Goal: Transaction & Acquisition: Purchase product/service

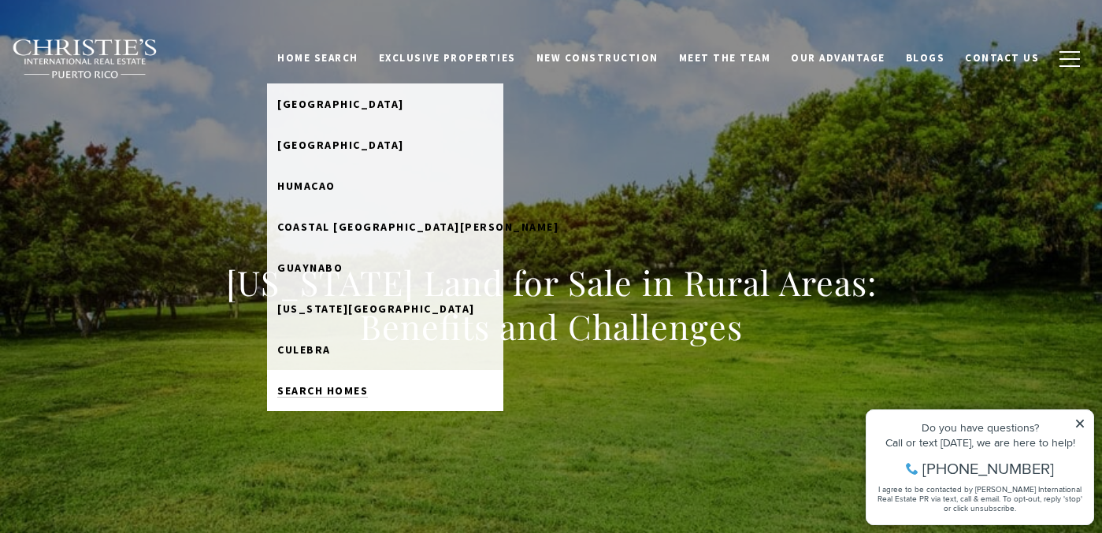
click at [322, 384] on span "Search Homes" at bounding box center [322, 391] width 91 height 14
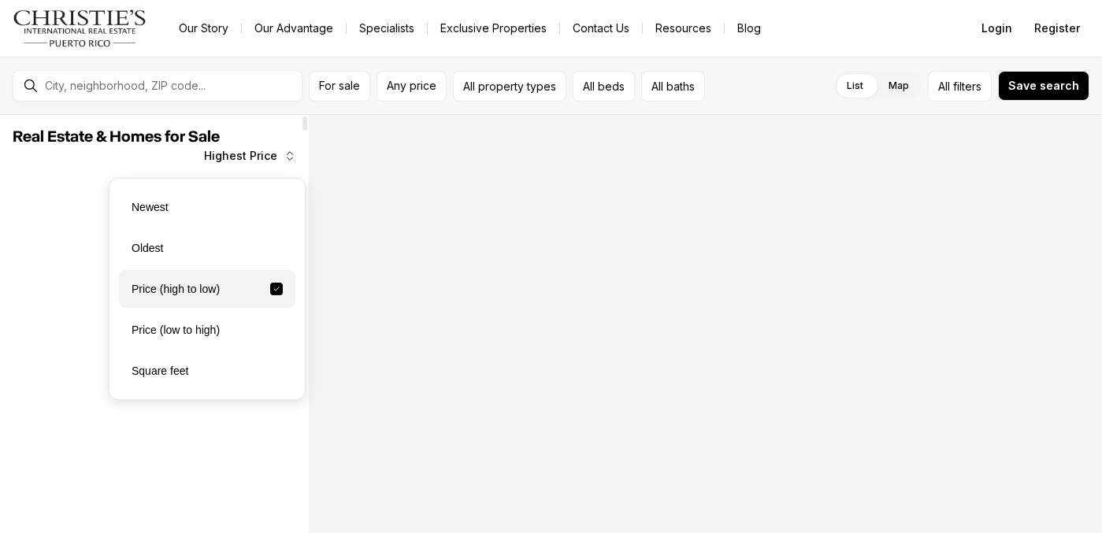
click at [285, 161] on icon "button" at bounding box center [290, 156] width 13 height 13
click at [267, 159] on span "Highest Price" at bounding box center [240, 156] width 73 height 13
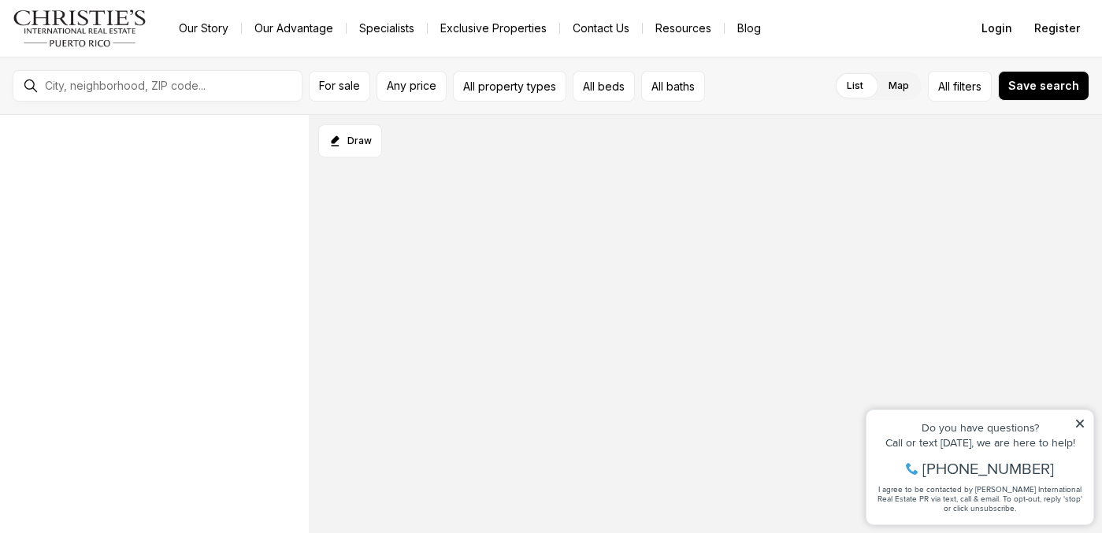
click at [1084, 424] on icon at bounding box center [1080, 423] width 11 height 11
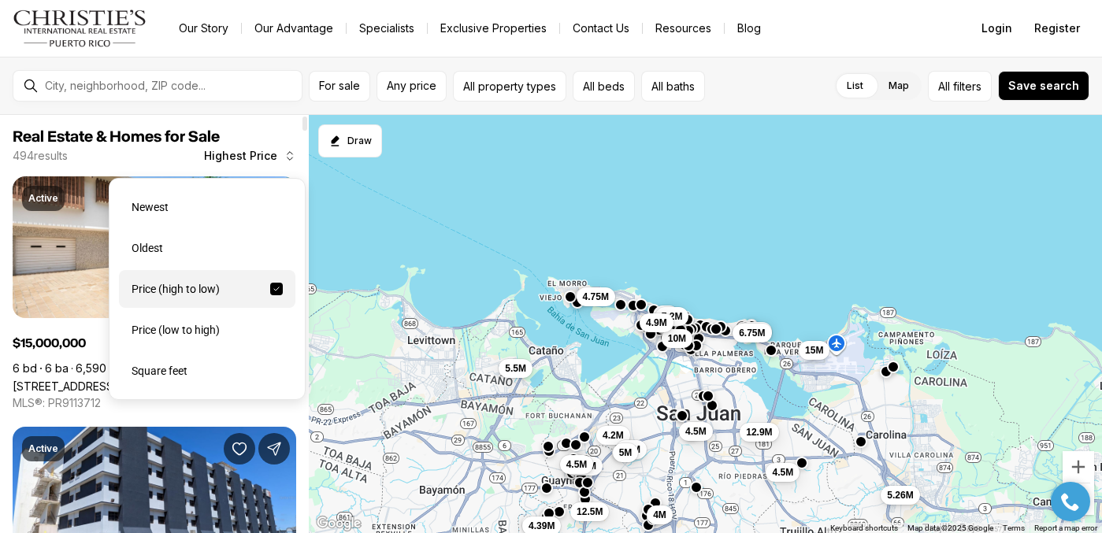
click at [258, 150] on span "Highest Price" at bounding box center [240, 156] width 73 height 13
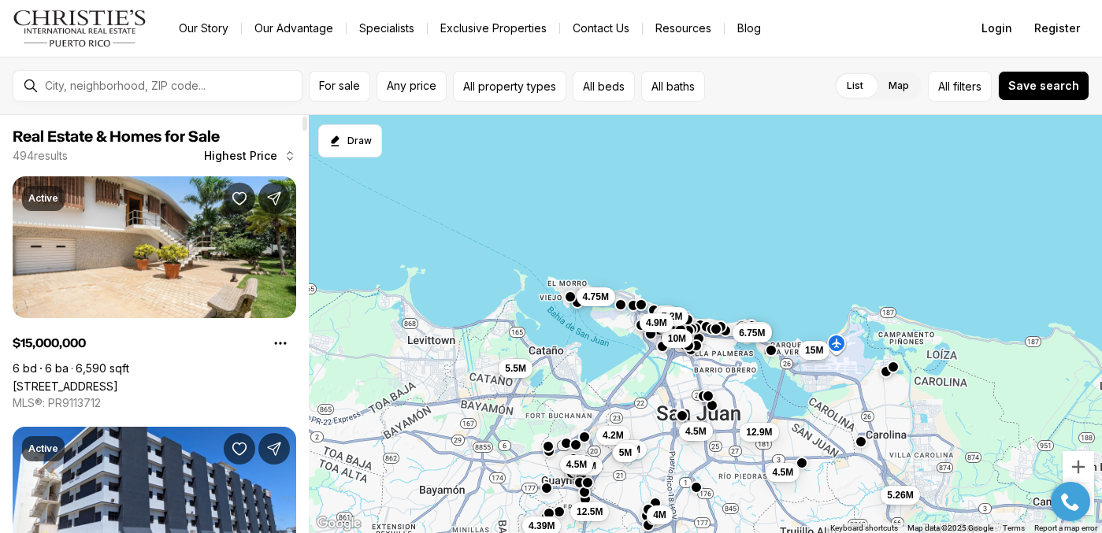
click at [252, 155] on span "Highest Price" at bounding box center [240, 156] width 73 height 13
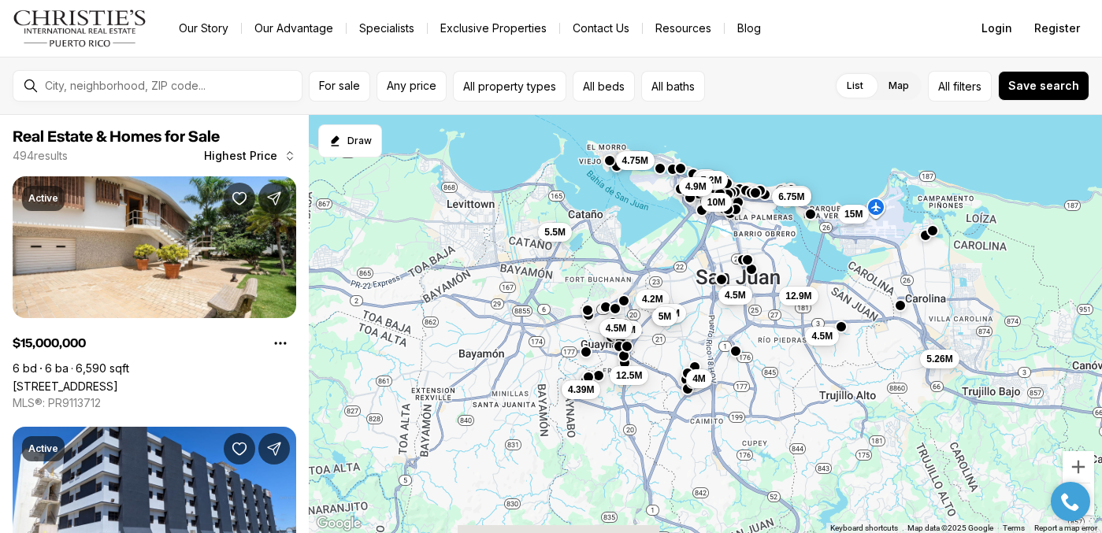
drag, startPoint x: 375, startPoint y: 373, endPoint x: 414, endPoint y: 234, distance: 144.9
click at [414, 234] on div "5M 7.2M 4.5M 4.5M 5.26M 6.5M 6.75M 10M 12.9M 15M 12.5M 5.5M 4.39M 4.75M 4.5M 4.…" at bounding box center [705, 324] width 793 height 419
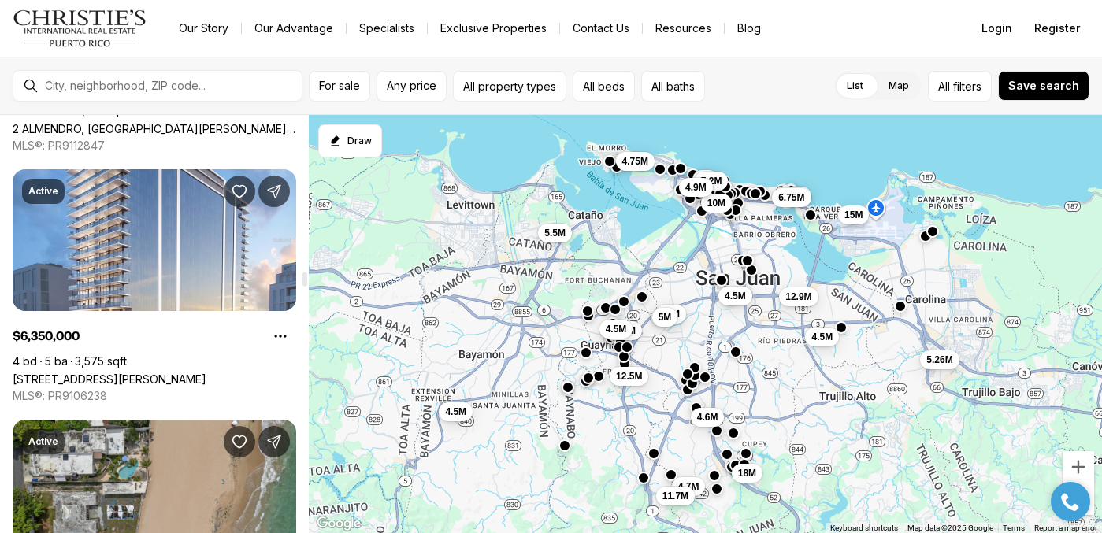
scroll to position [5304, 0]
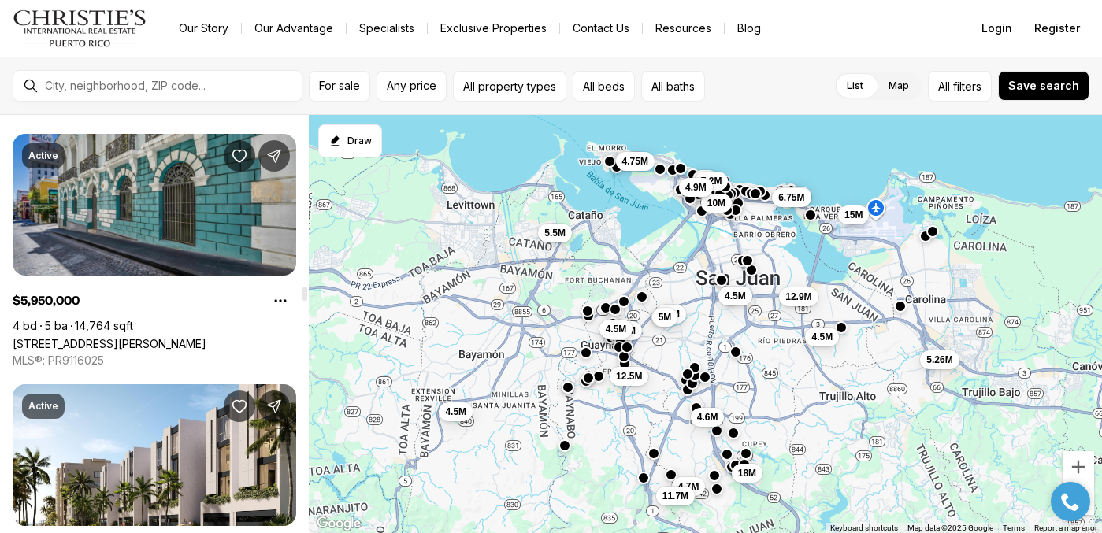
click at [201, 337] on link "152 TETUAN ST, SAN JUAN PR, 00901" at bounding box center [110, 343] width 194 height 13
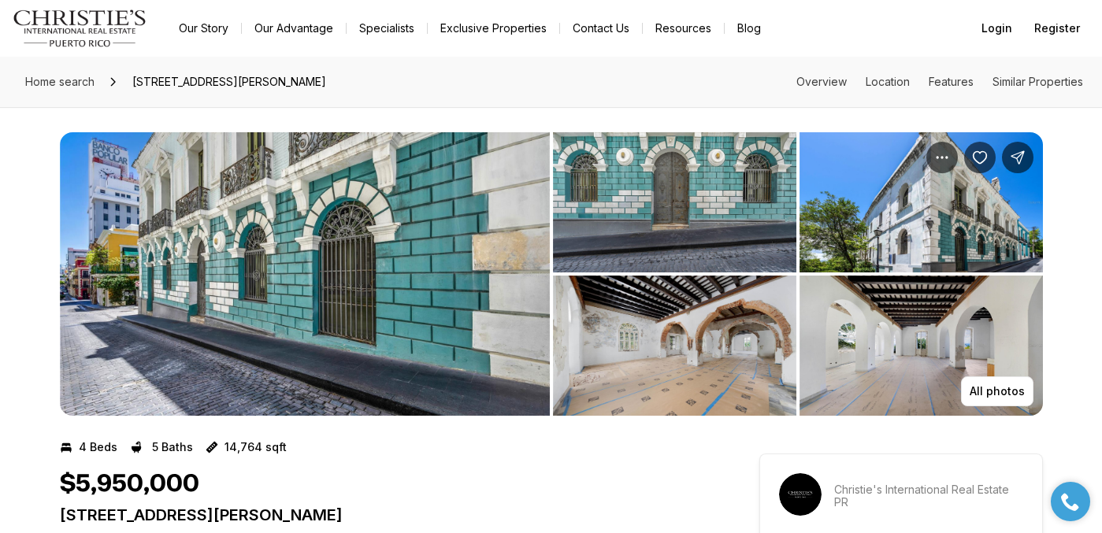
scroll to position [32, 0]
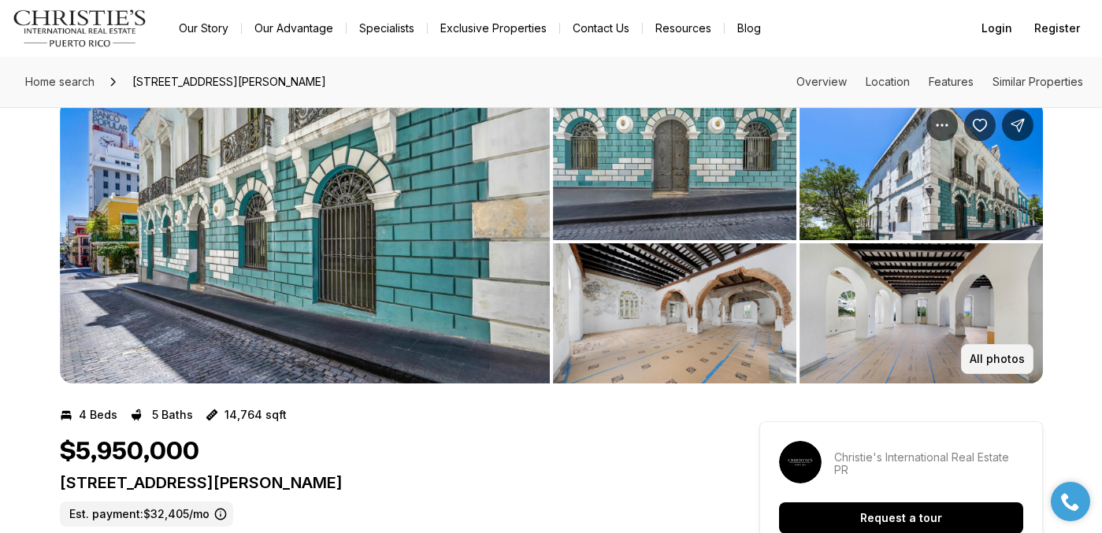
click at [979, 361] on p "All photos" at bounding box center [997, 359] width 55 height 13
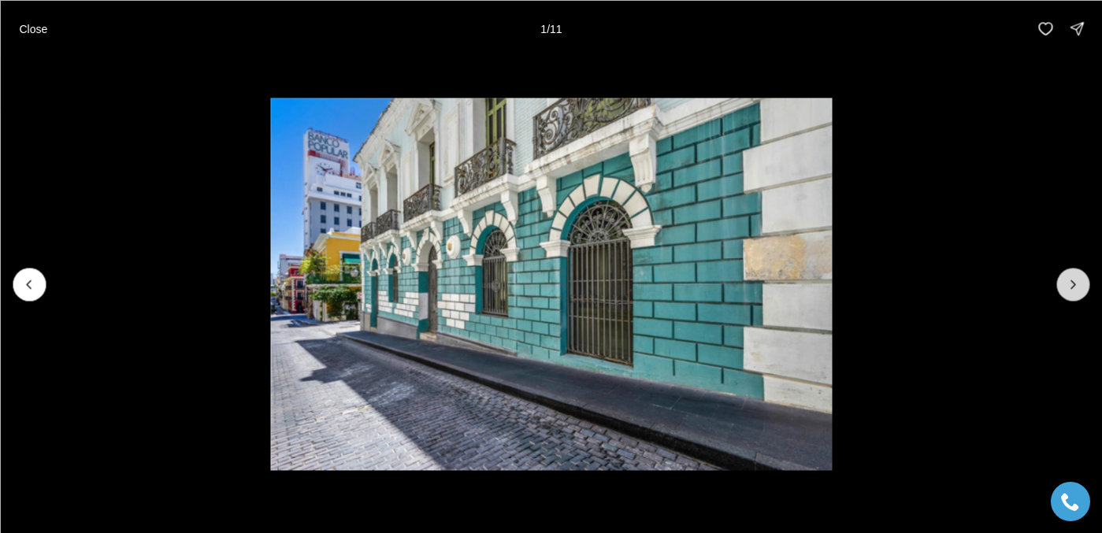
click at [1071, 281] on icon "Next slide" at bounding box center [1073, 284] width 4 height 8
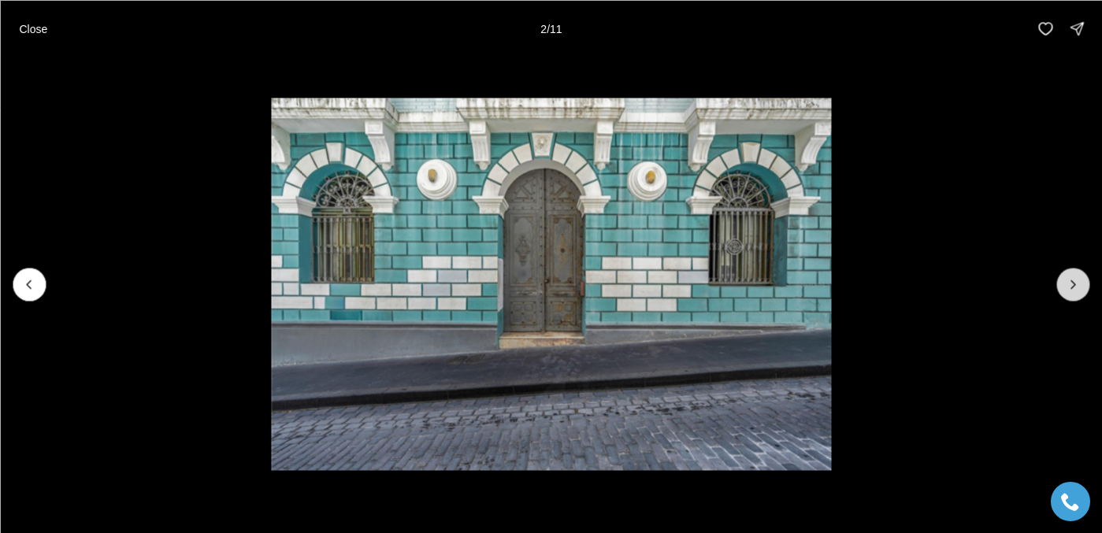
click at [1071, 281] on icon "Next slide" at bounding box center [1073, 284] width 4 height 8
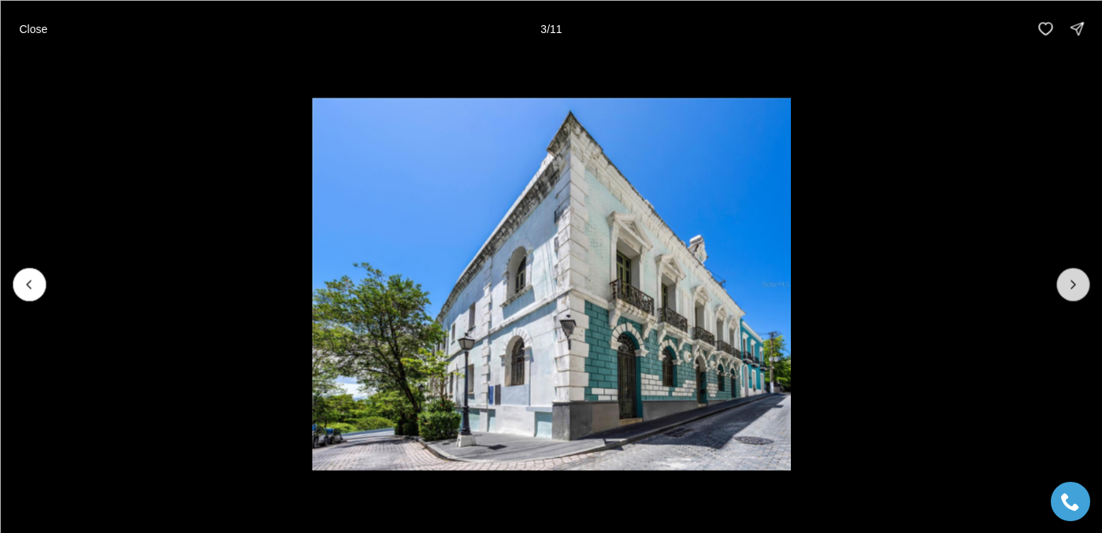
click at [1071, 281] on icon "Next slide" at bounding box center [1073, 284] width 4 height 8
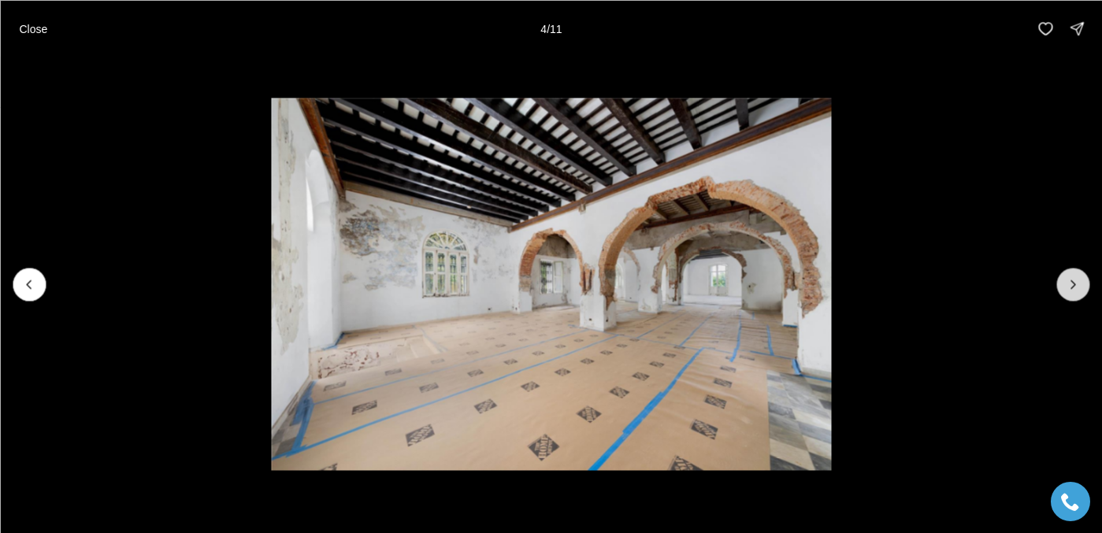
click at [1071, 281] on icon "Next slide" at bounding box center [1073, 284] width 4 height 8
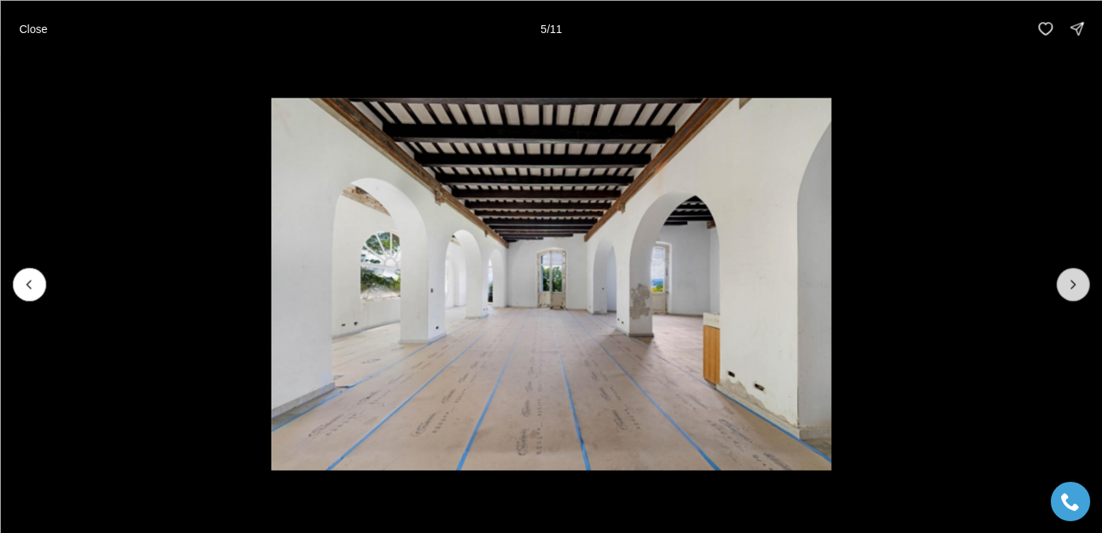
click at [1071, 281] on icon "Next slide" at bounding box center [1073, 284] width 4 height 8
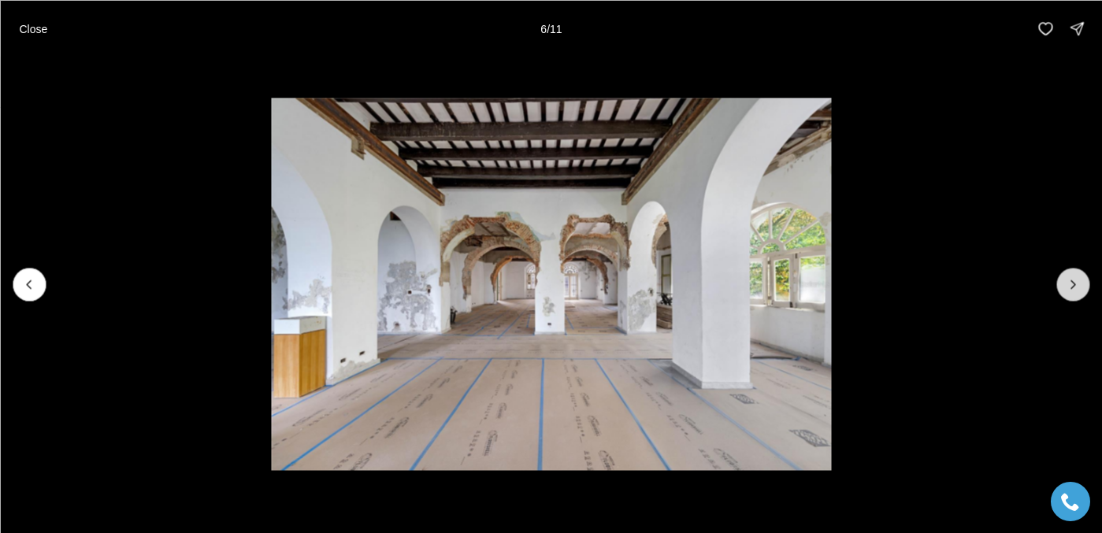
click at [1071, 281] on icon "Next slide" at bounding box center [1073, 284] width 4 height 8
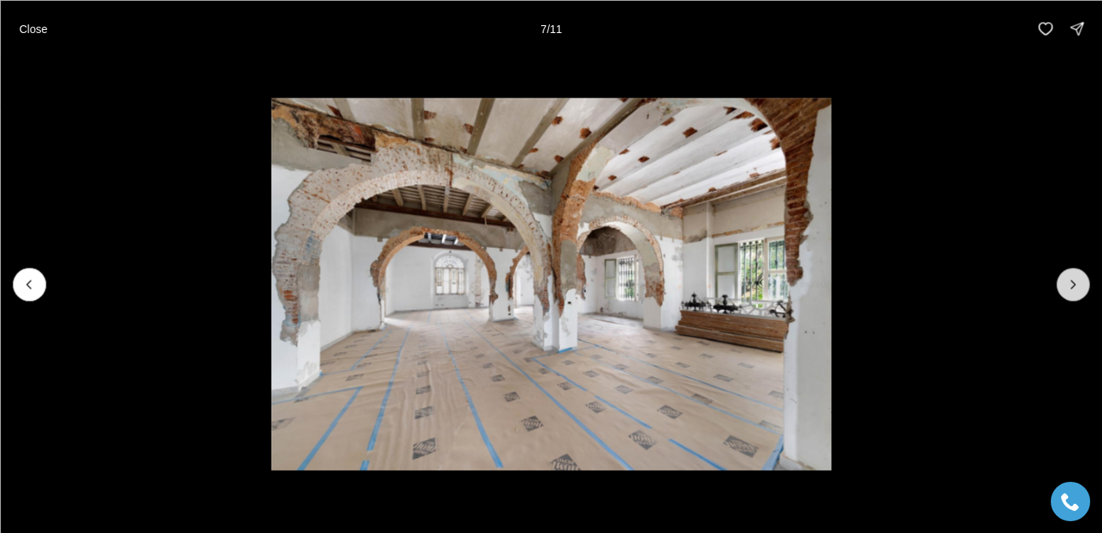
click at [1071, 281] on icon "Next slide" at bounding box center [1073, 284] width 4 height 8
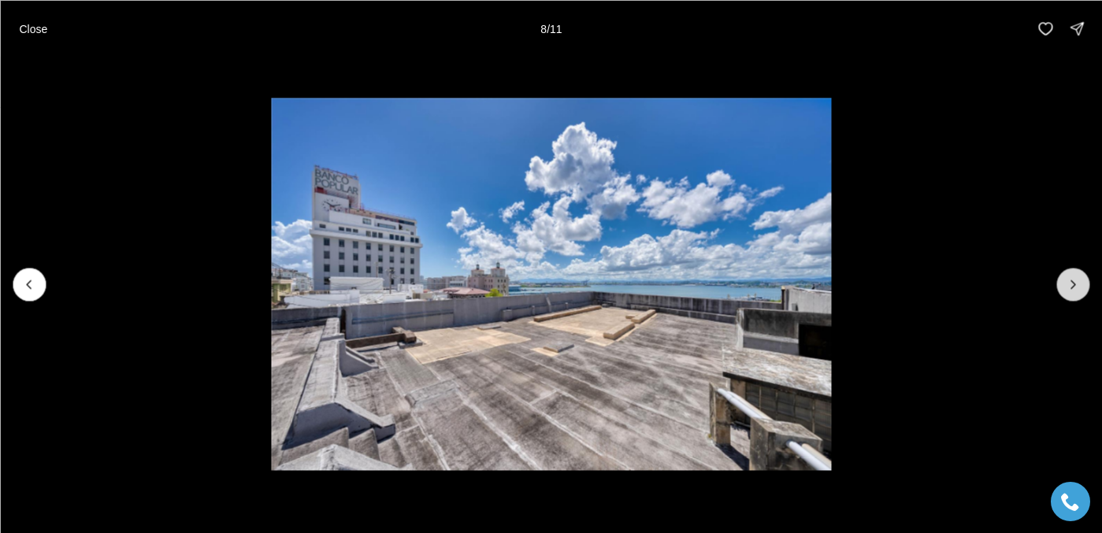
click at [1071, 281] on icon "Next slide" at bounding box center [1073, 284] width 4 height 8
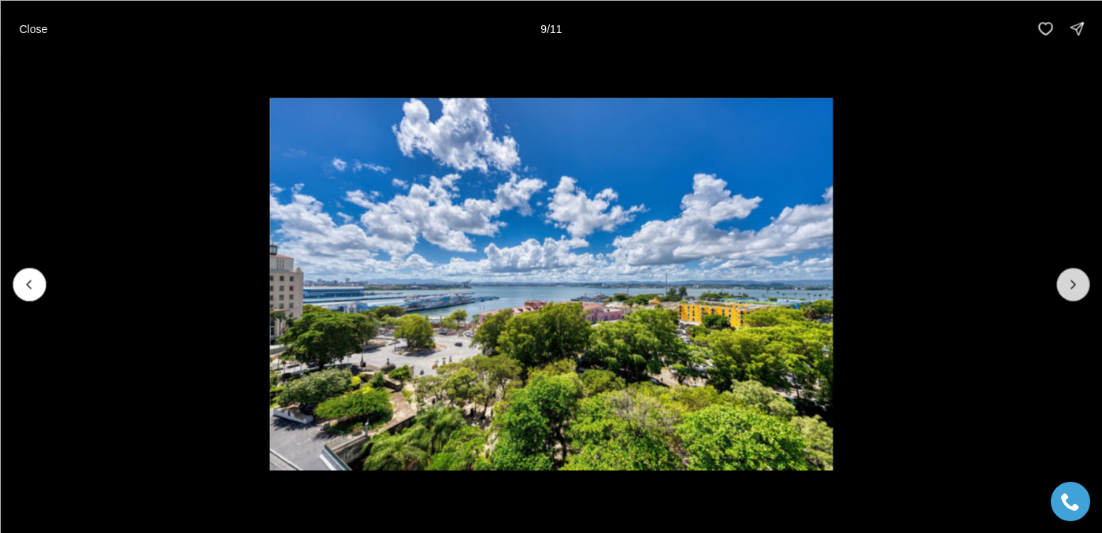
click at [1071, 281] on icon "Next slide" at bounding box center [1073, 284] width 4 height 8
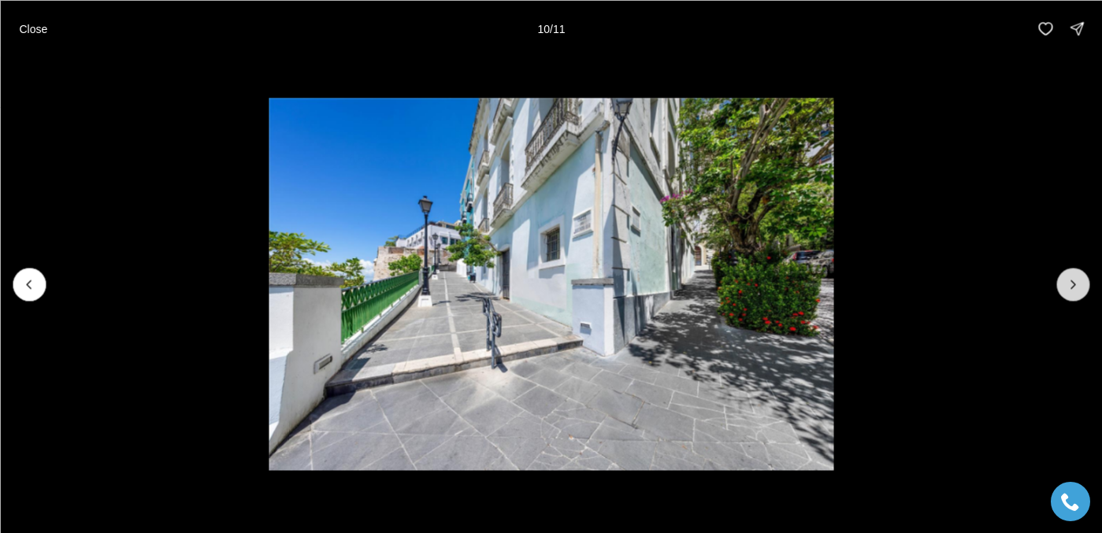
click at [1071, 281] on icon "Next slide" at bounding box center [1073, 284] width 4 height 8
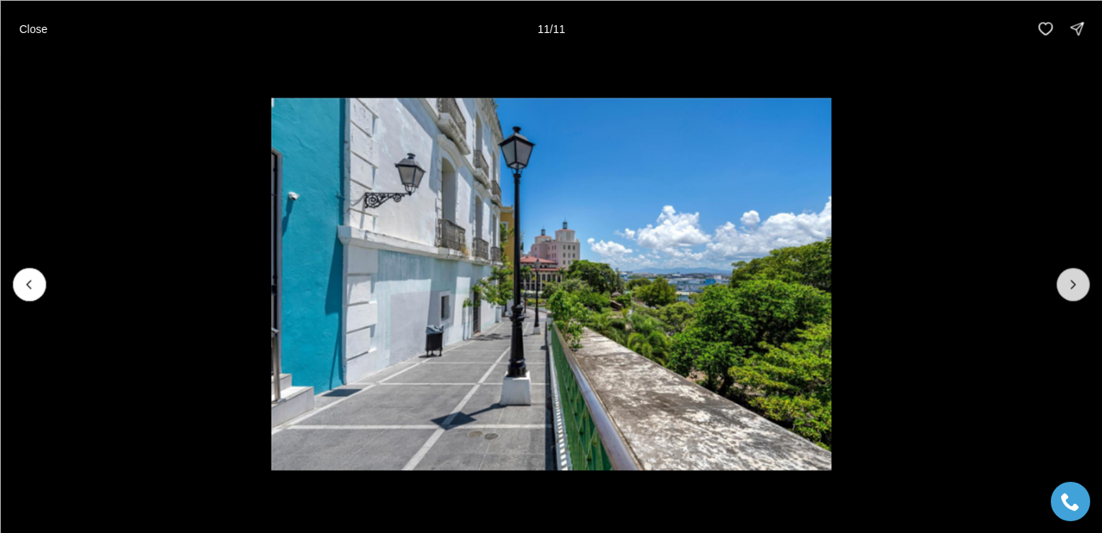
click at [1071, 281] on div at bounding box center [1072, 284] width 33 height 33
click at [1071, 277] on div at bounding box center [1072, 284] width 33 height 33
click at [45, 36] on button "Close" at bounding box center [32, 29] width 47 height 32
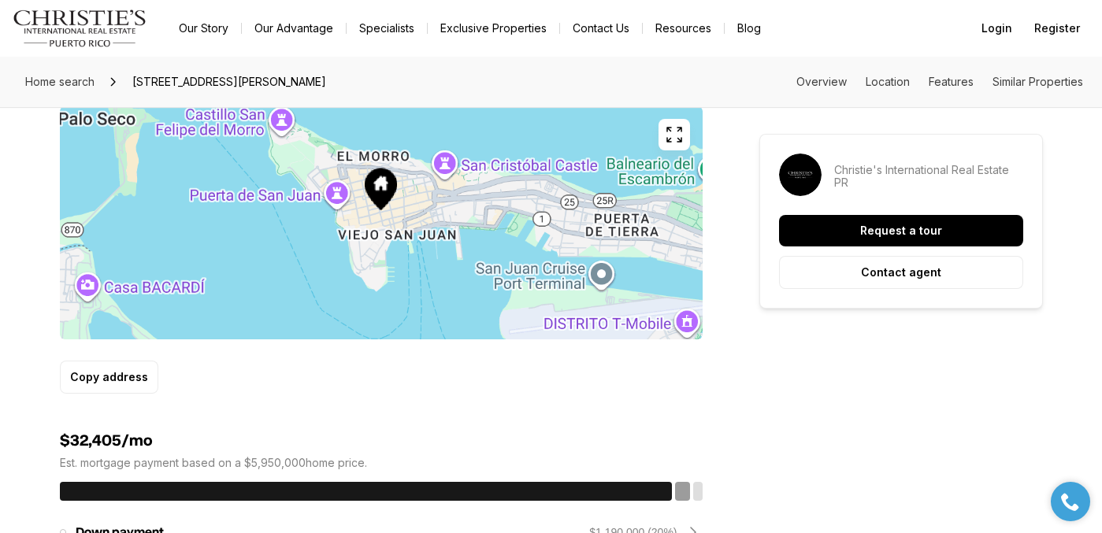
scroll to position [983, 0]
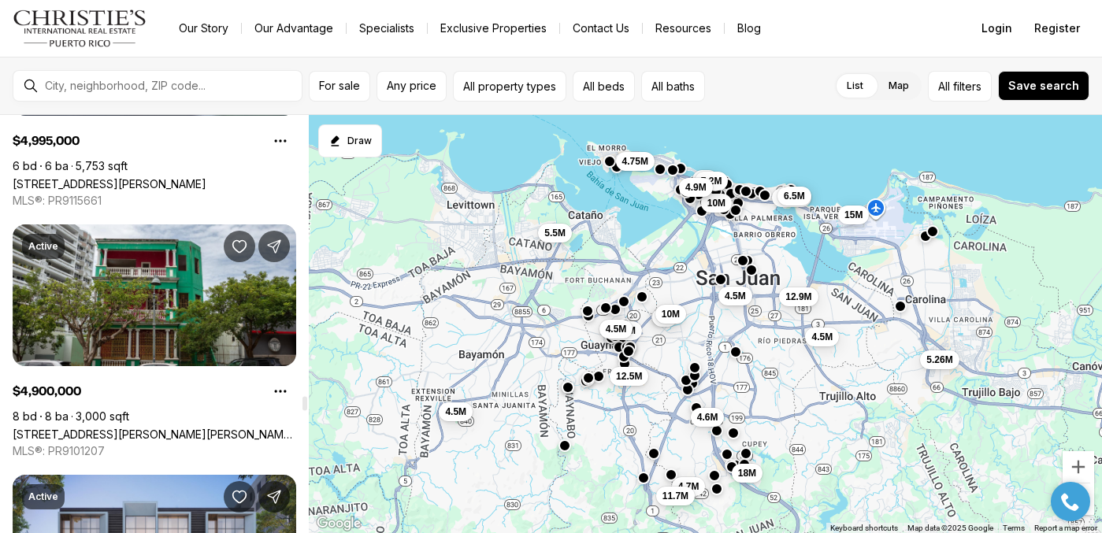
scroll to position [8717, 0]
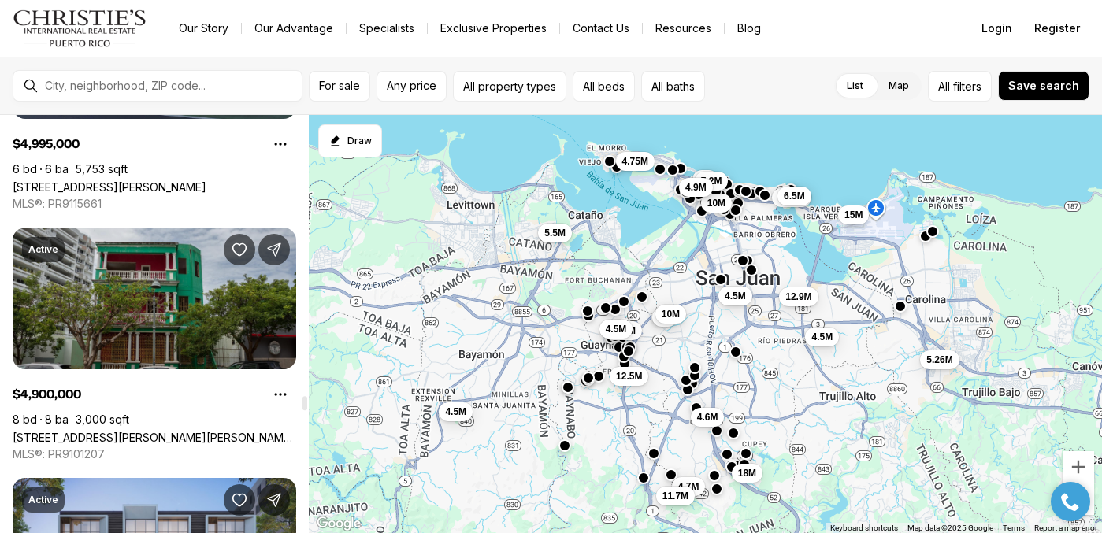
click at [277, 431] on link "[STREET_ADDRESS][PERSON_NAME][PERSON_NAME][PERSON_NAME]" at bounding box center [155, 437] width 284 height 13
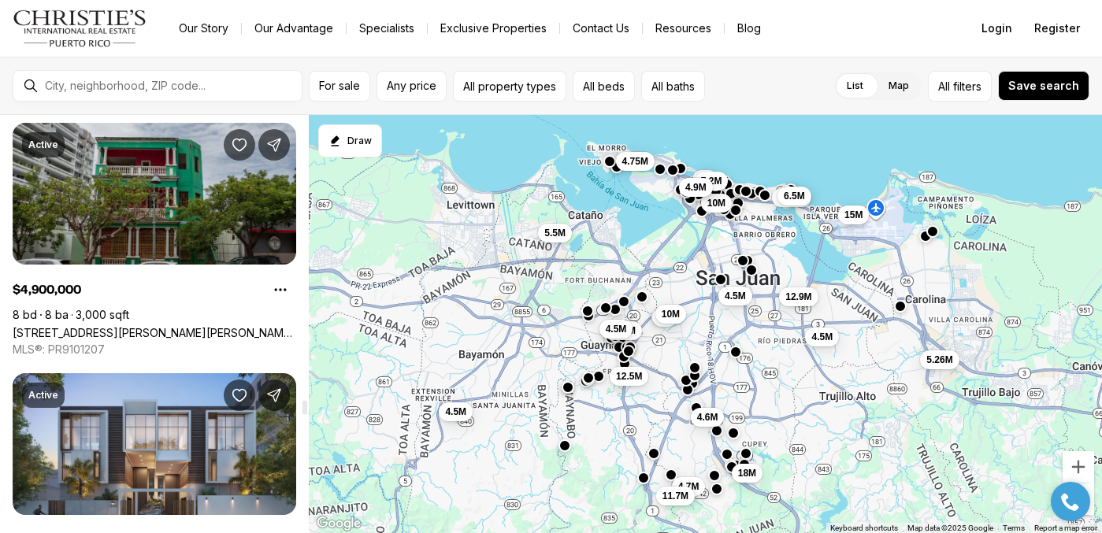
scroll to position [8859, 0]
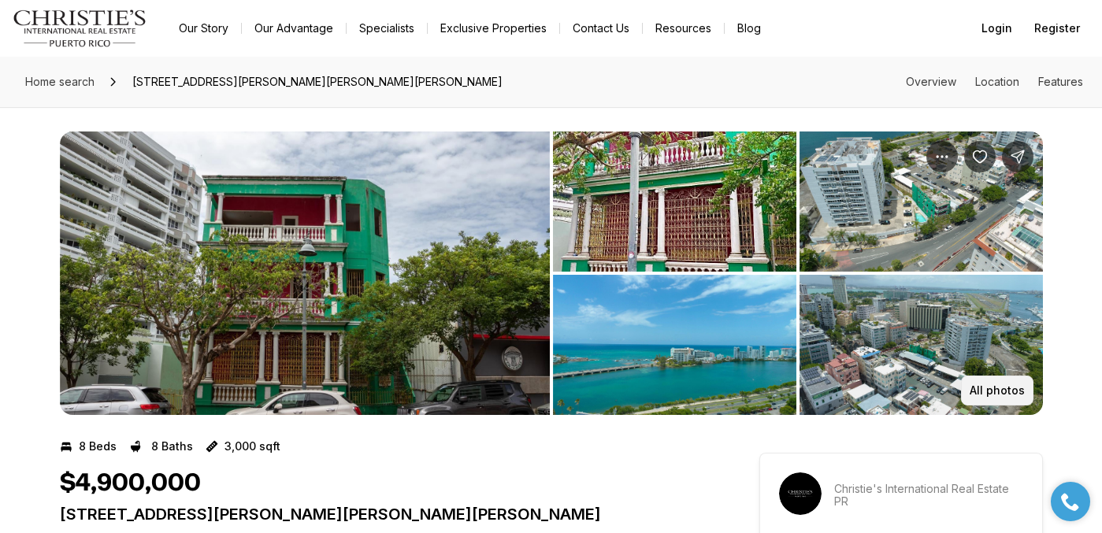
click at [1005, 394] on p "All photos" at bounding box center [997, 390] width 55 height 13
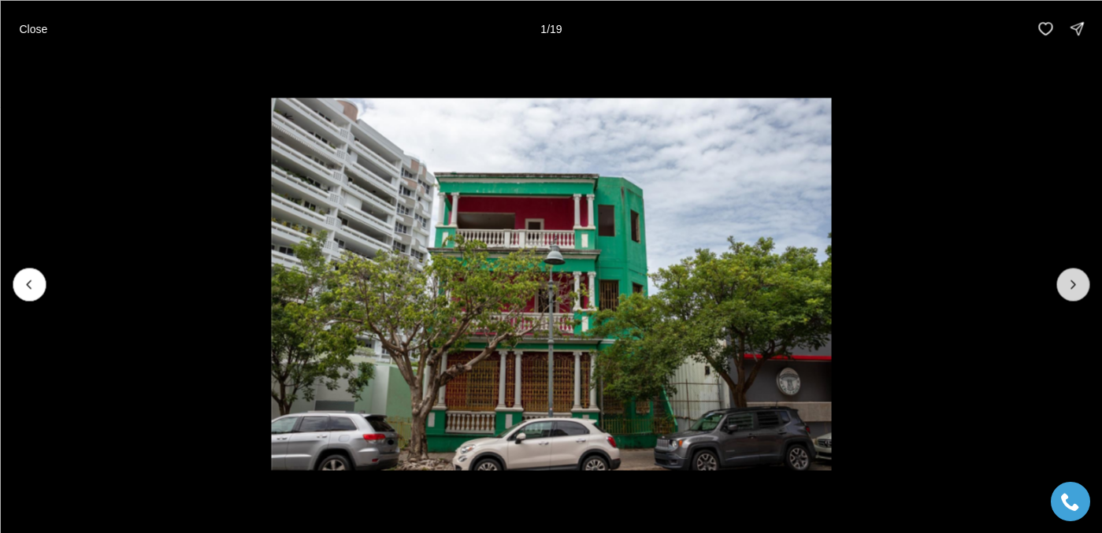
click at [1075, 278] on icon "Next slide" at bounding box center [1073, 285] width 16 height 16
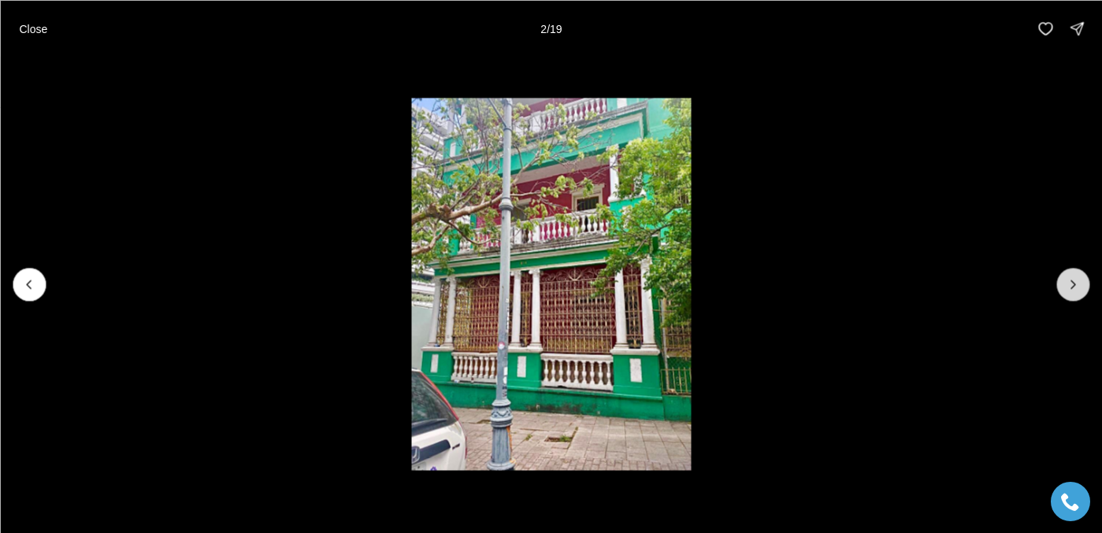
click at [1075, 278] on icon "Next slide" at bounding box center [1073, 285] width 16 height 16
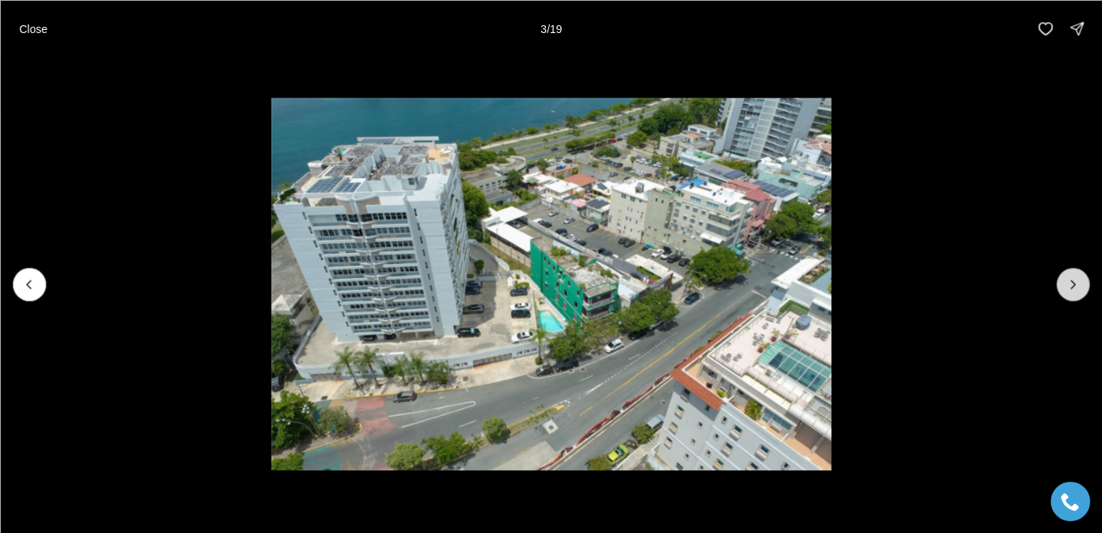
click at [1075, 278] on icon "Next slide" at bounding box center [1073, 285] width 16 height 16
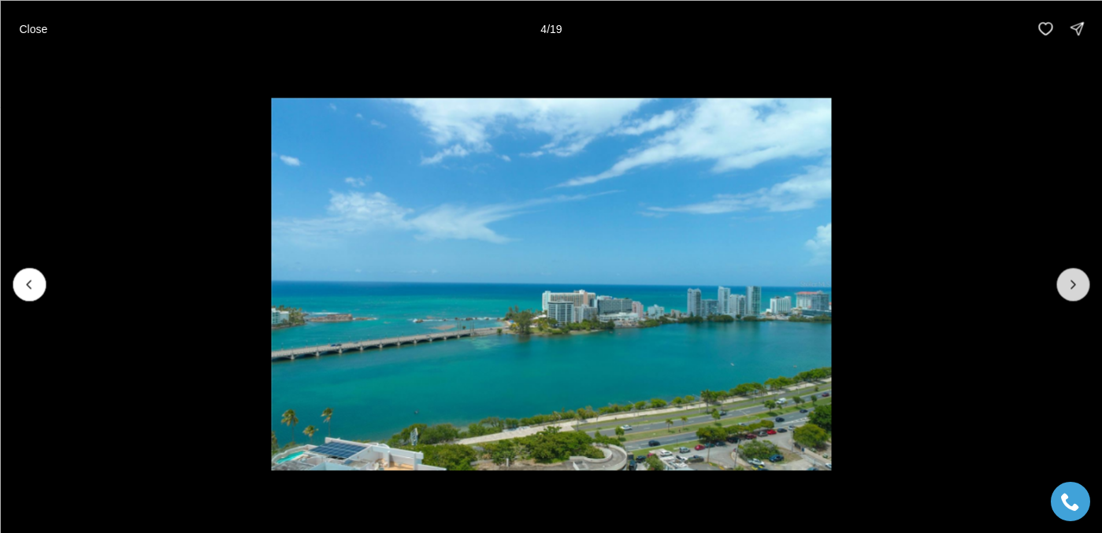
click at [1075, 278] on icon "Next slide" at bounding box center [1073, 285] width 16 height 16
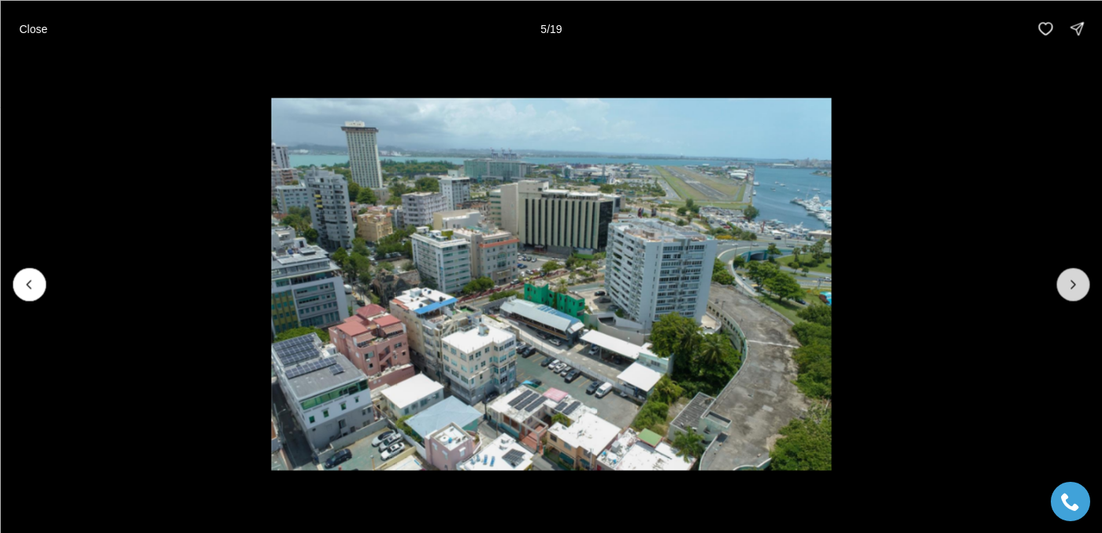
click at [1075, 278] on icon "Next slide" at bounding box center [1073, 285] width 16 height 16
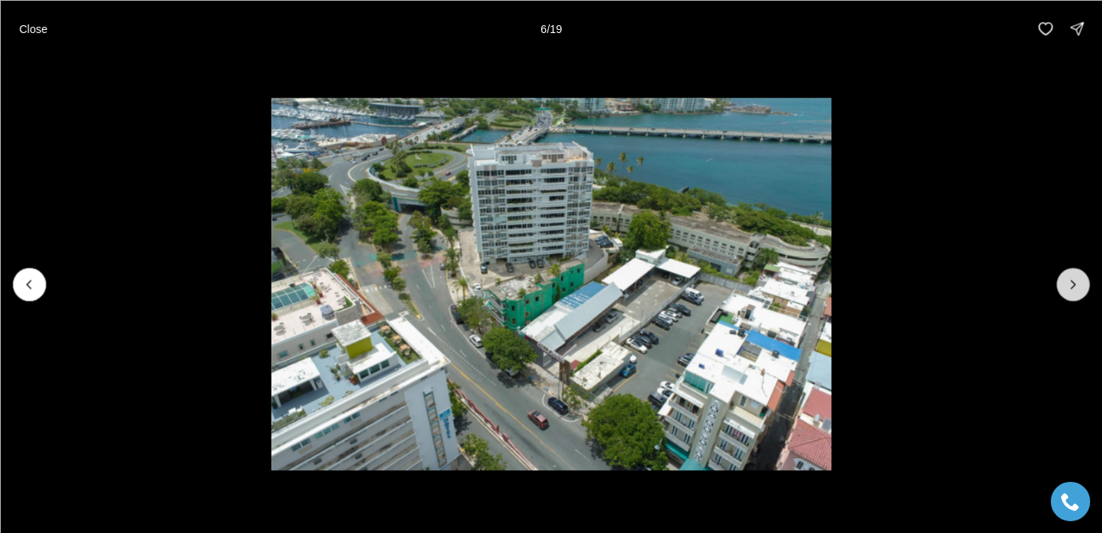
click at [1075, 278] on icon "Next slide" at bounding box center [1073, 285] width 16 height 16
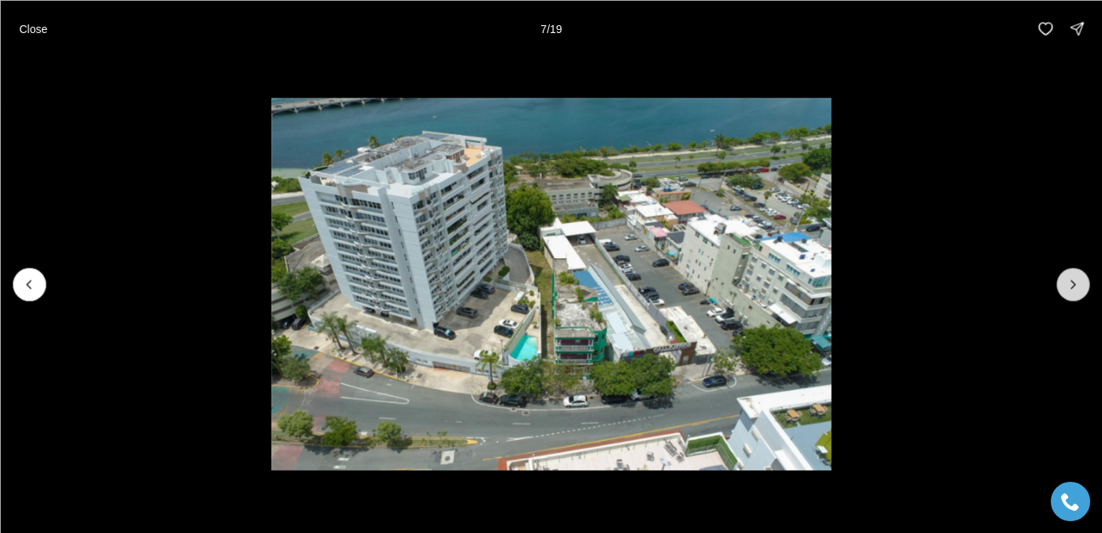
click at [1075, 278] on icon "Next slide" at bounding box center [1073, 285] width 16 height 16
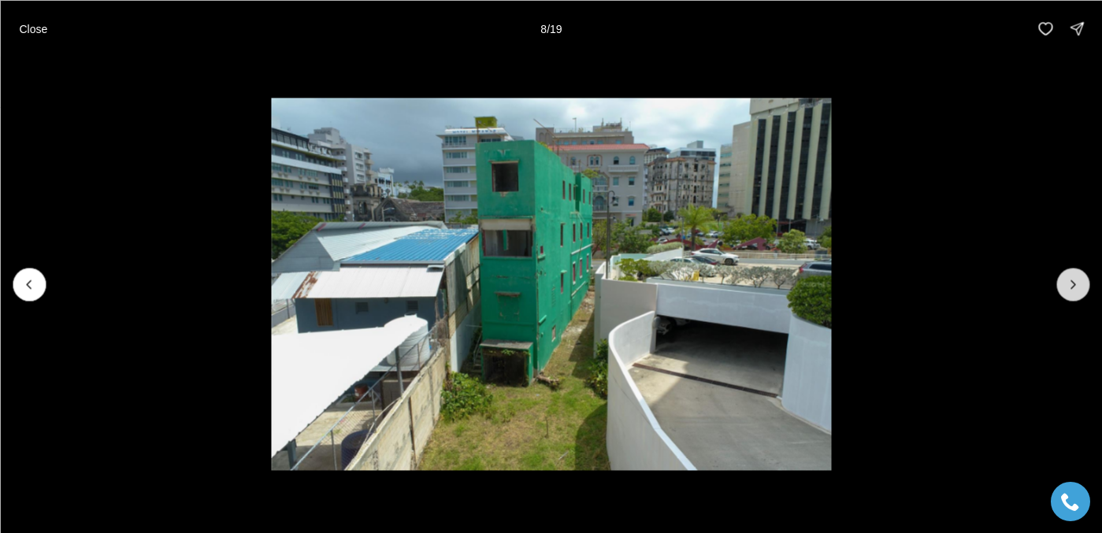
click at [1075, 278] on icon "Next slide" at bounding box center [1073, 285] width 16 height 16
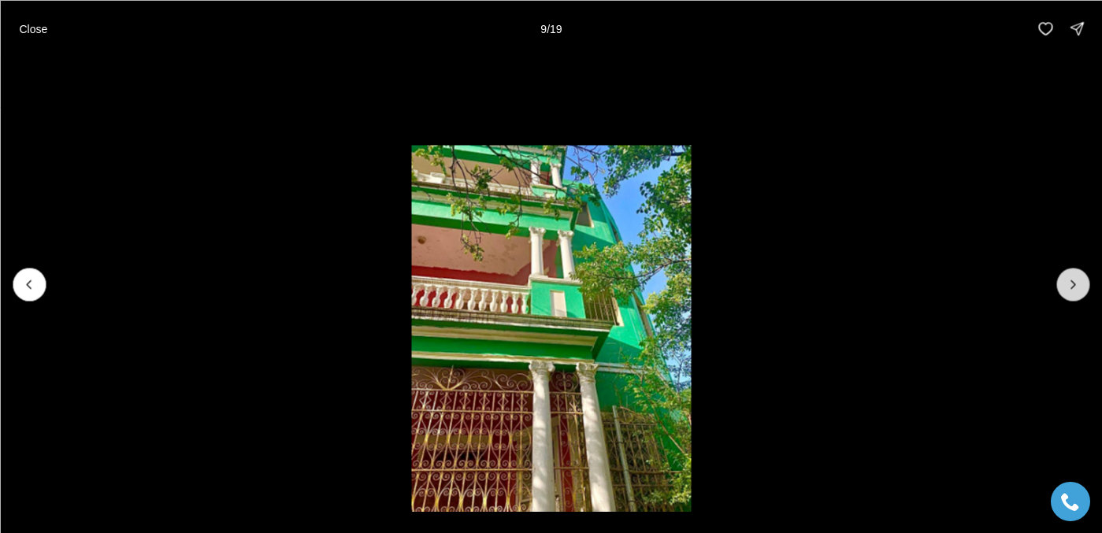
click at [1075, 278] on icon "Next slide" at bounding box center [1073, 285] width 16 height 16
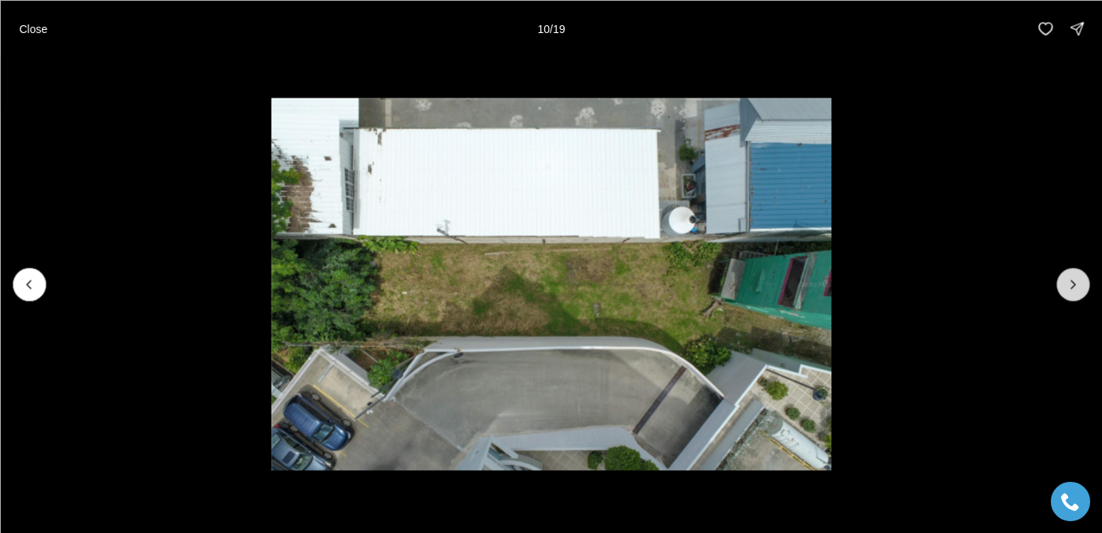
click at [1075, 278] on icon "Next slide" at bounding box center [1073, 285] width 16 height 16
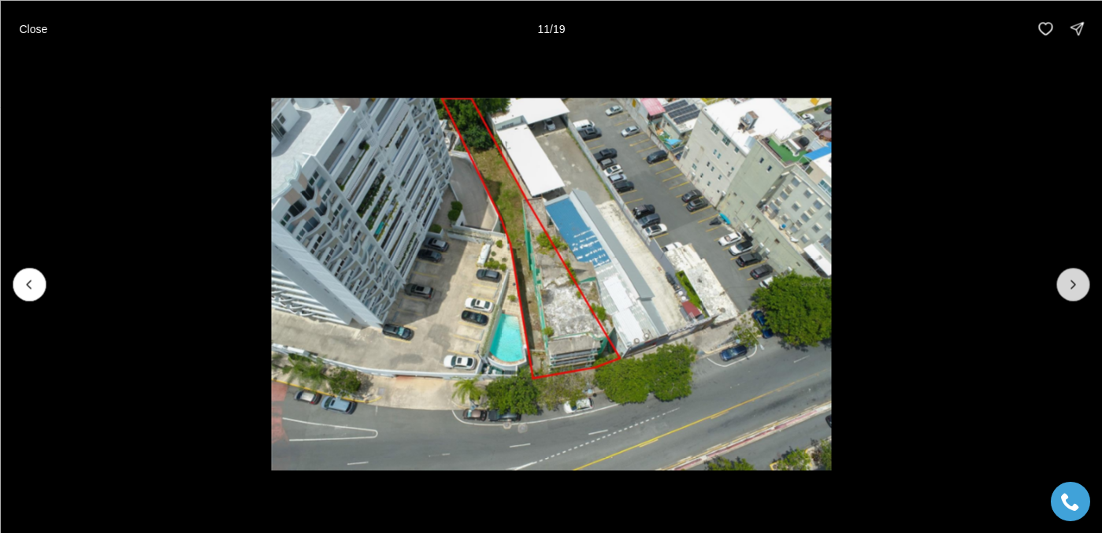
click at [1075, 278] on icon "Next slide" at bounding box center [1073, 285] width 16 height 16
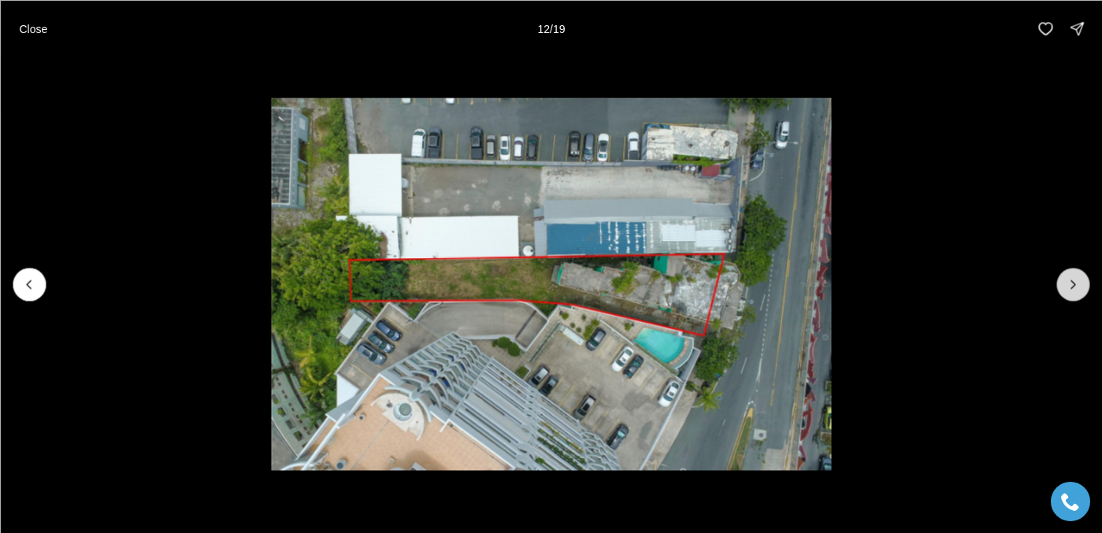
click at [1075, 278] on icon "Next slide" at bounding box center [1073, 285] width 16 height 16
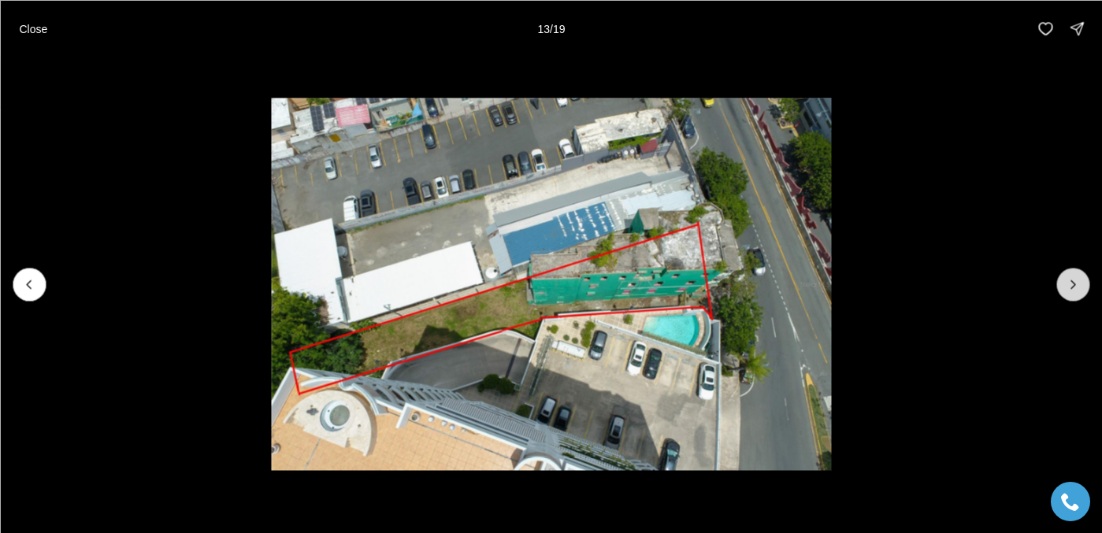
click at [1075, 278] on icon "Next slide" at bounding box center [1073, 285] width 16 height 16
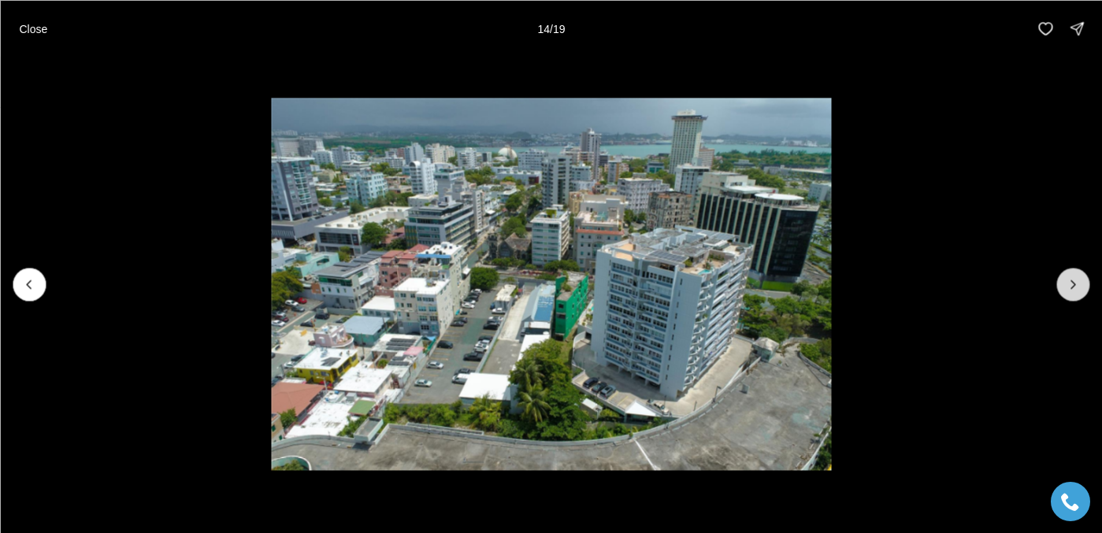
click at [1075, 278] on icon "Next slide" at bounding box center [1073, 285] width 16 height 16
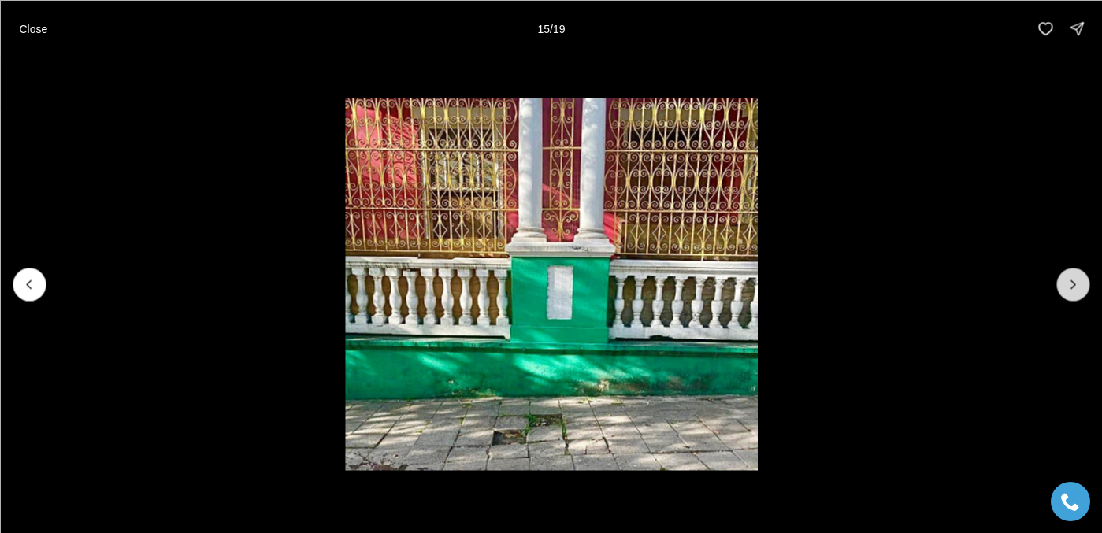
click at [1075, 278] on icon "Next slide" at bounding box center [1073, 285] width 16 height 16
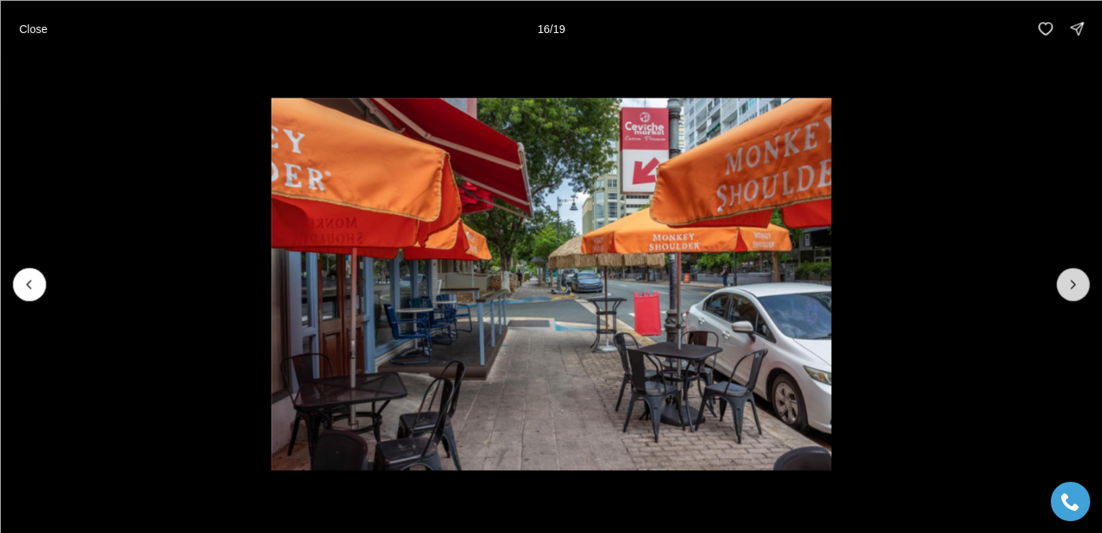
click at [1075, 278] on icon "Next slide" at bounding box center [1073, 285] width 16 height 16
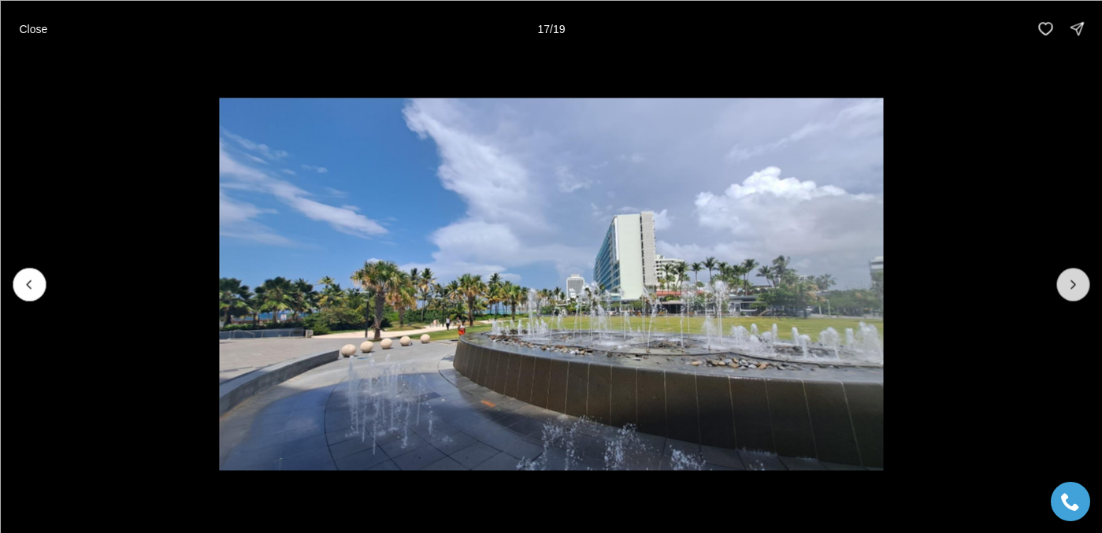
click at [1075, 278] on icon "Next slide" at bounding box center [1073, 285] width 16 height 16
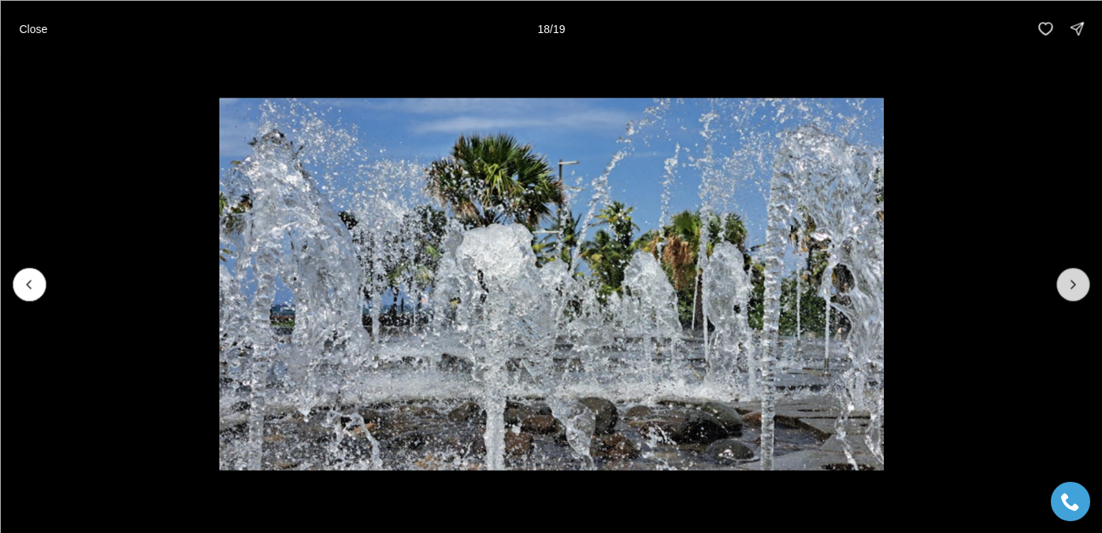
click at [1075, 278] on icon "Next slide" at bounding box center [1073, 285] width 16 height 16
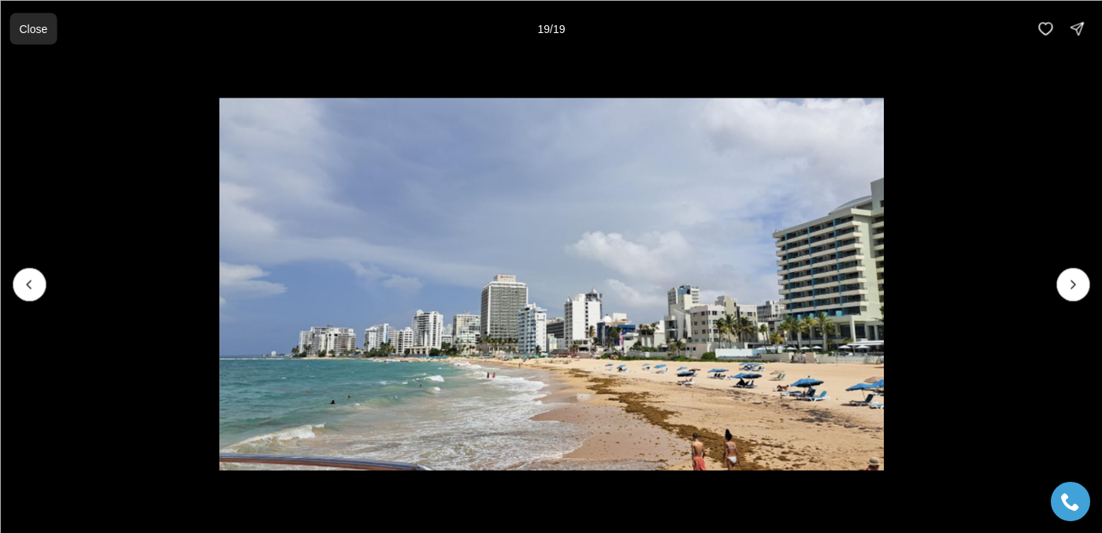
click at [20, 36] on button "Close" at bounding box center [32, 29] width 47 height 32
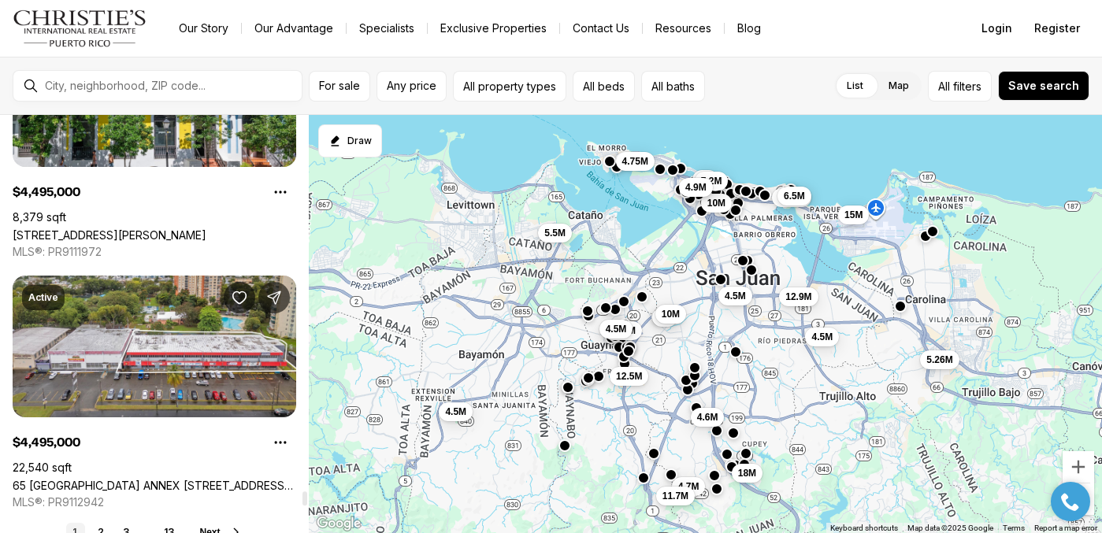
scroll to position [11754, 0]
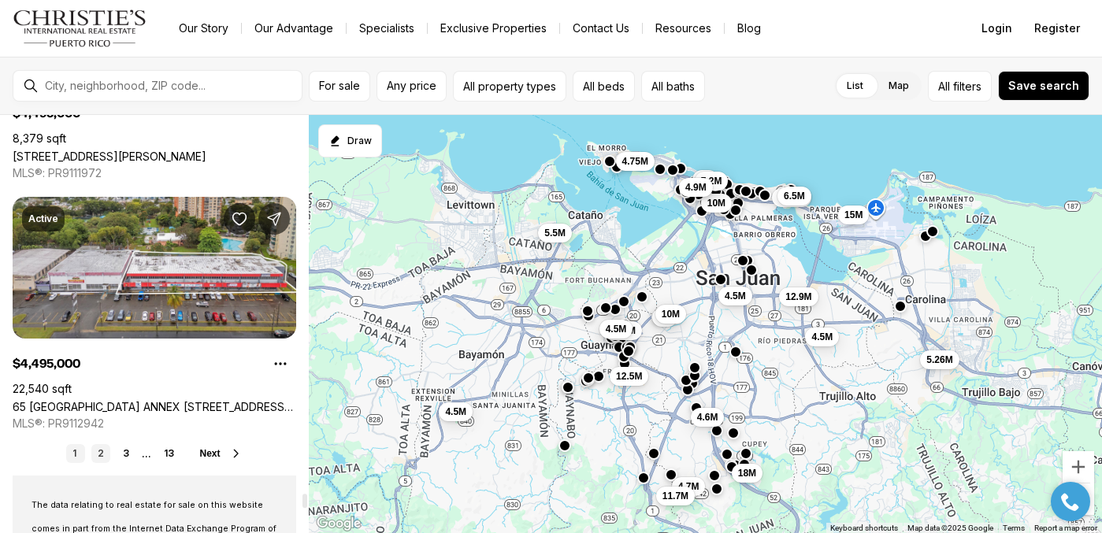
click at [102, 453] on link "2" at bounding box center [100, 453] width 19 height 19
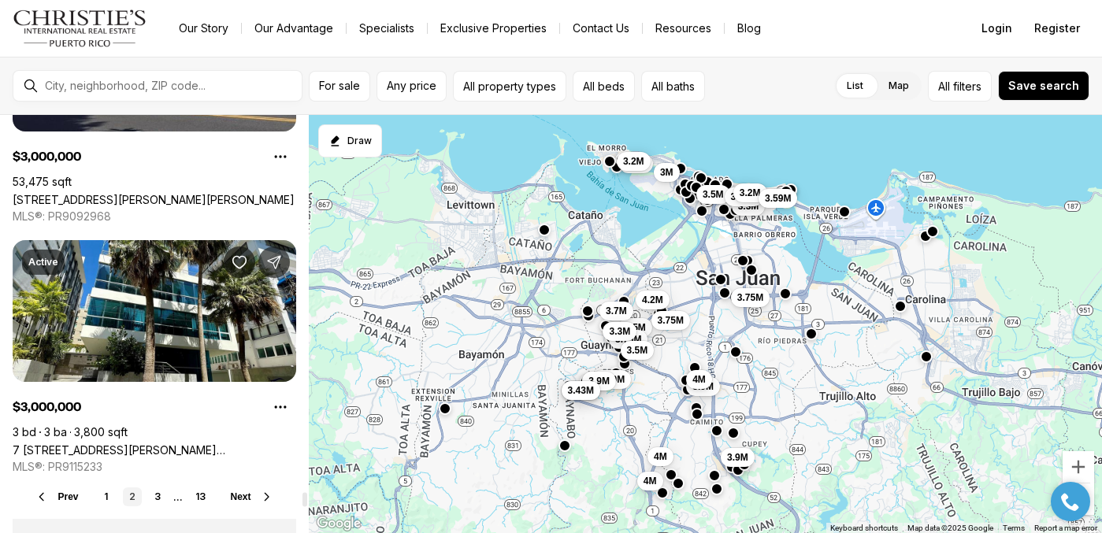
scroll to position [11714, 0]
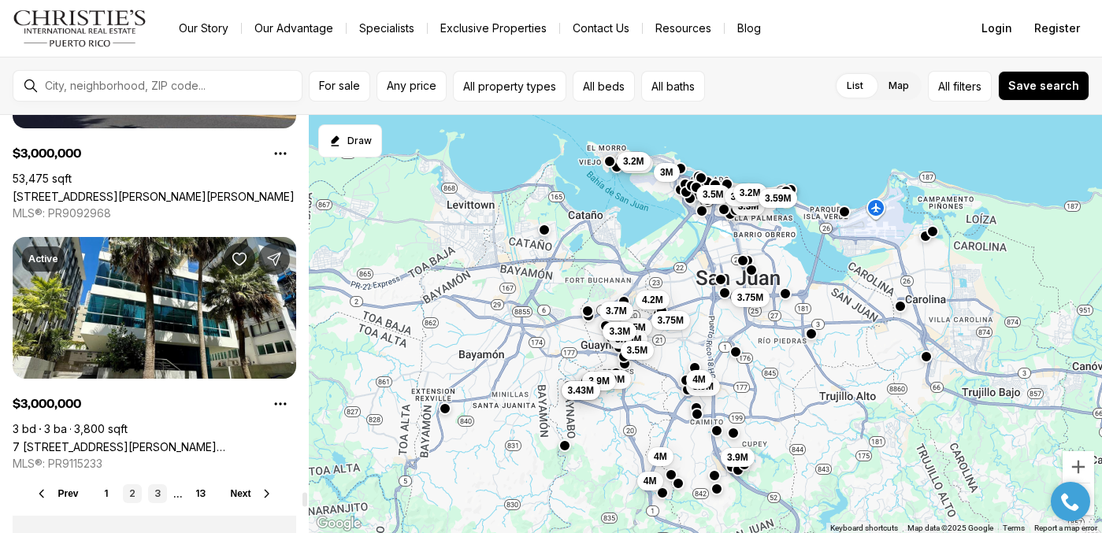
click at [163, 493] on link "3" at bounding box center [157, 494] width 19 height 19
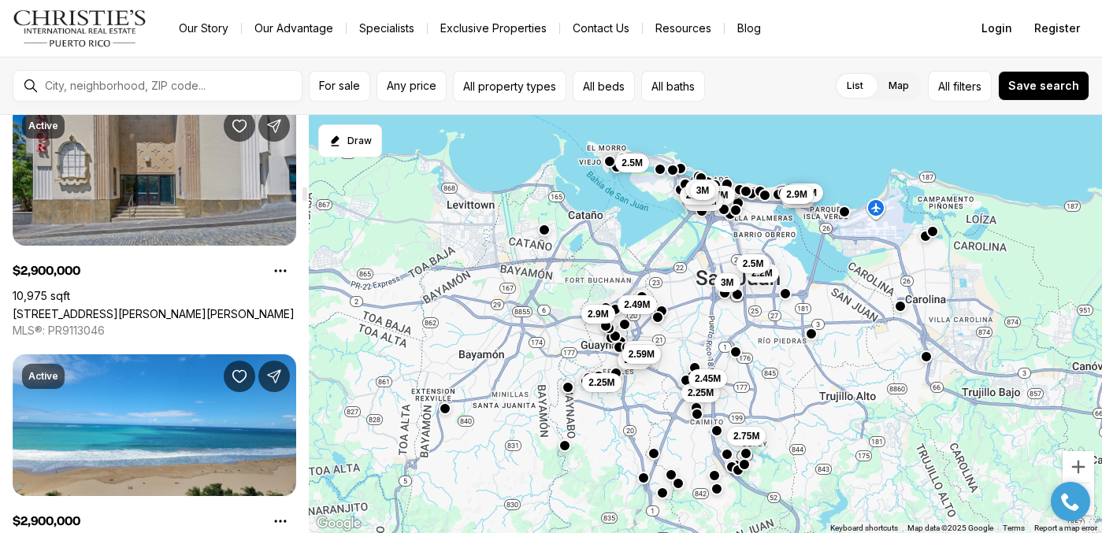
scroll to position [2196, 0]
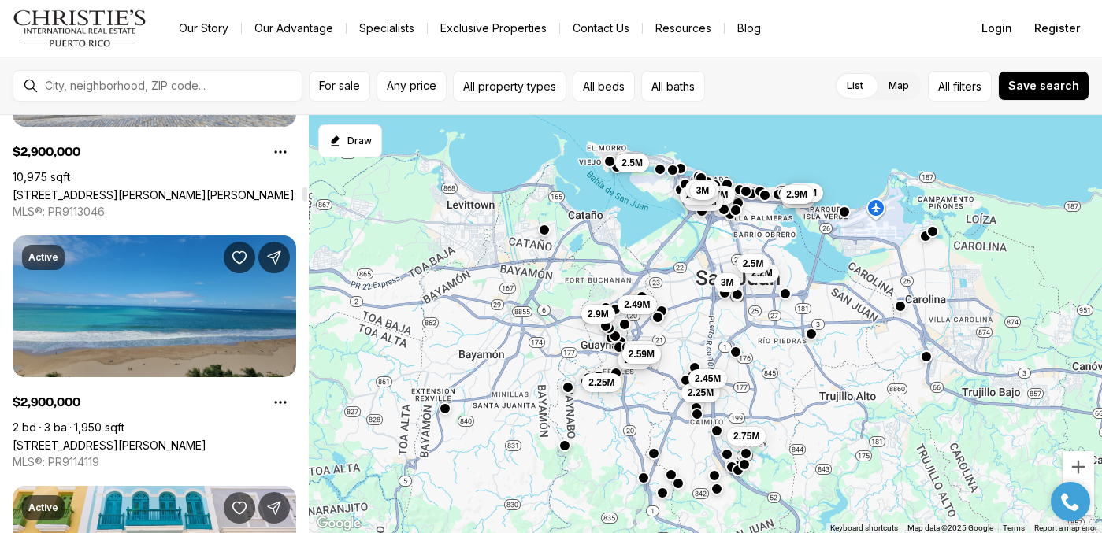
click at [206, 439] on link "59 KING´S COURT ST #1002, SAN JUAN PR, 00911" at bounding box center [110, 445] width 194 height 13
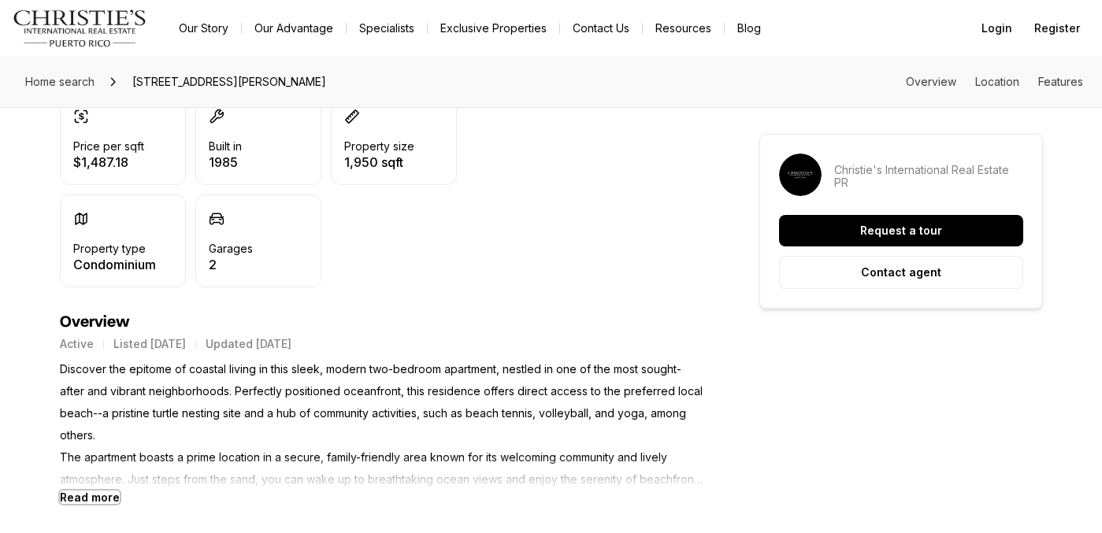
click at [75, 494] on b "Read more" at bounding box center [90, 497] width 60 height 13
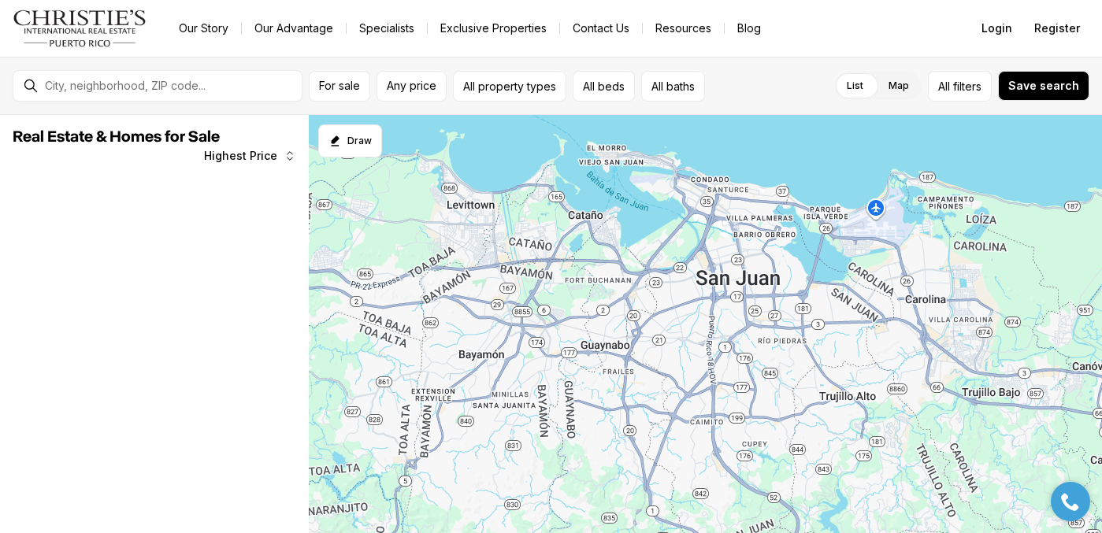
click at [489, 30] on link "Exclusive Properties" at bounding box center [494, 28] width 132 height 22
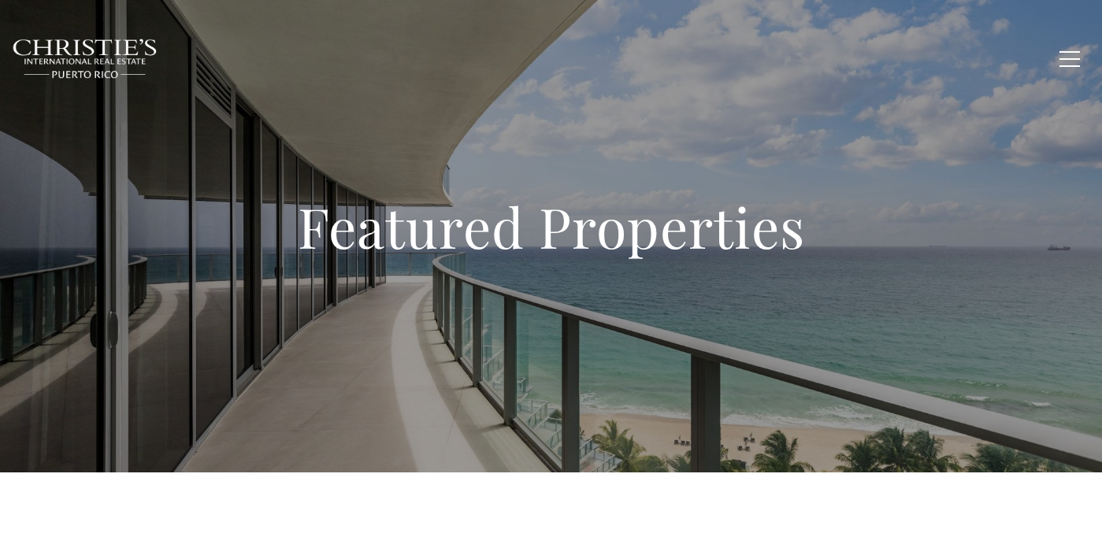
type input "**********"
type input "*********"
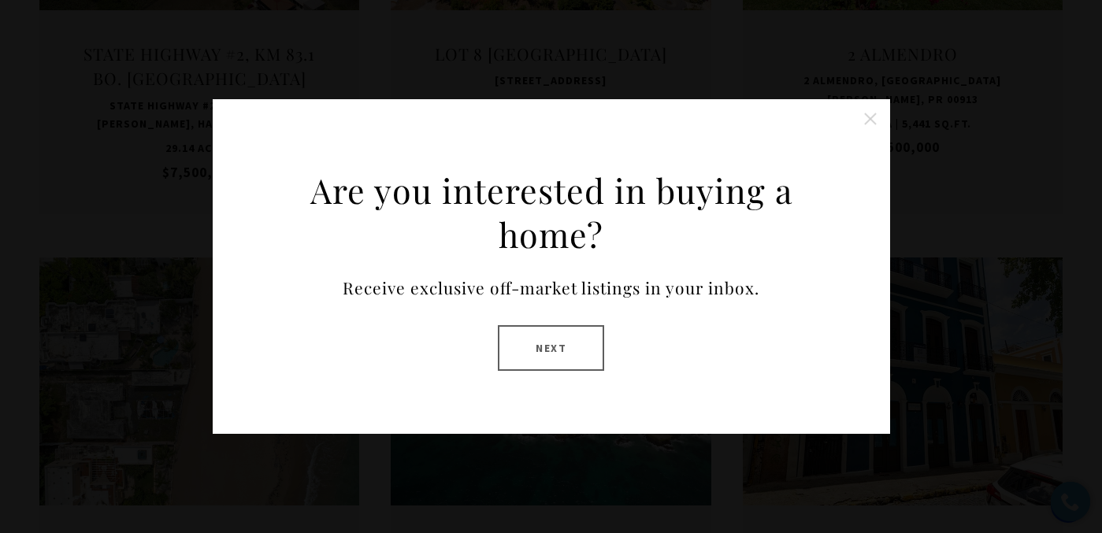
click at [866, 124] on button at bounding box center [871, 119] width 32 height 32
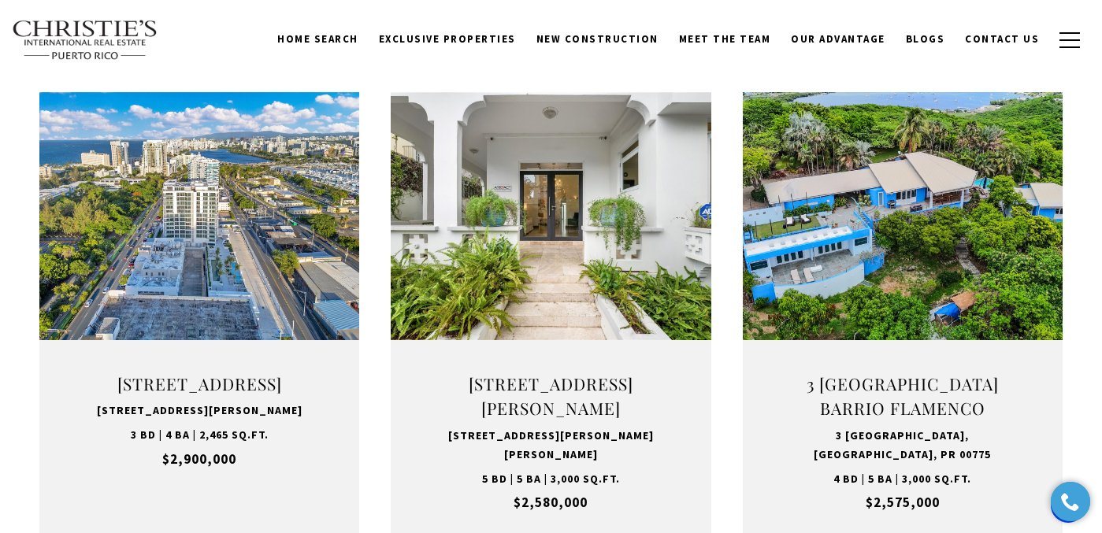
scroll to position [1544, 0]
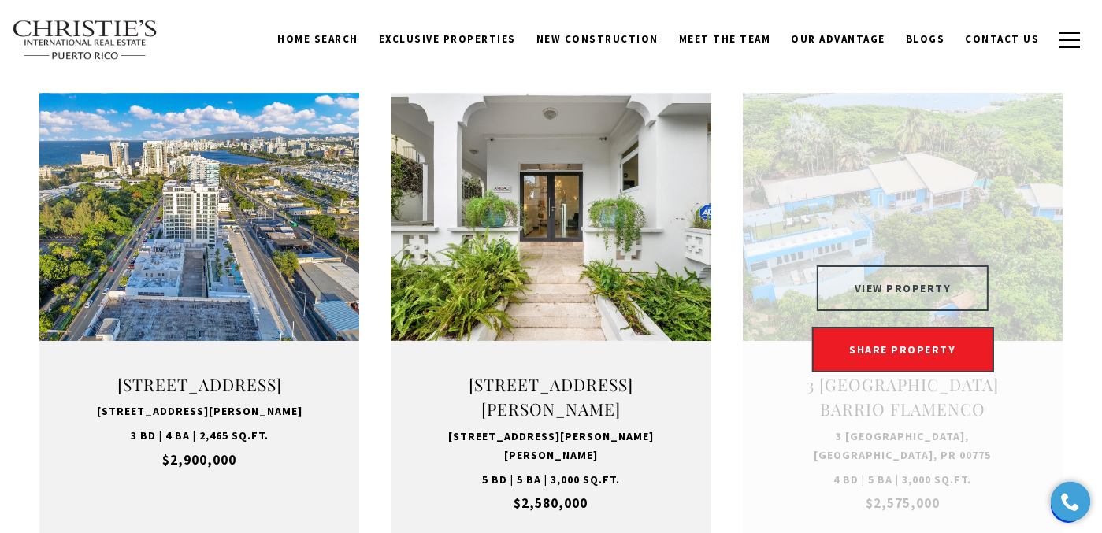
click at [916, 288] on button "VIEW PROPERTY" at bounding box center [903, 288] width 173 height 46
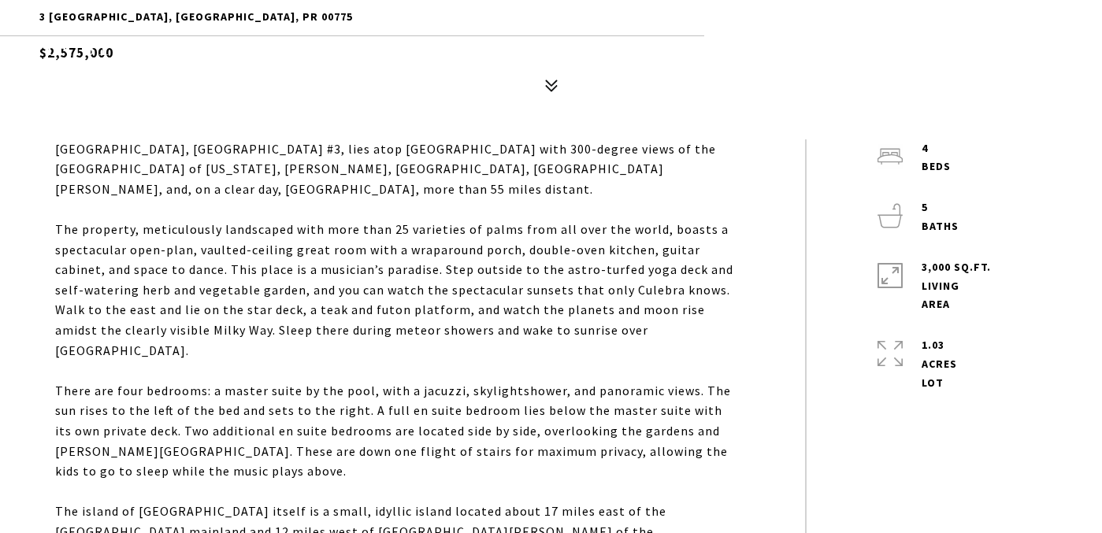
scroll to position [670, 0]
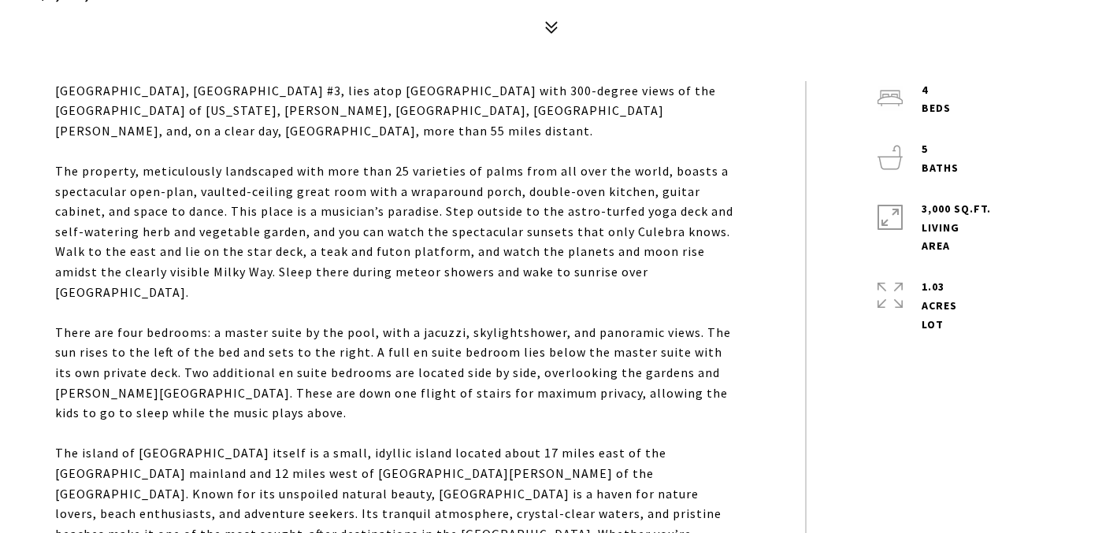
type input "**********"
type input "********"
type input "***"
type input "**********"
type input "**"
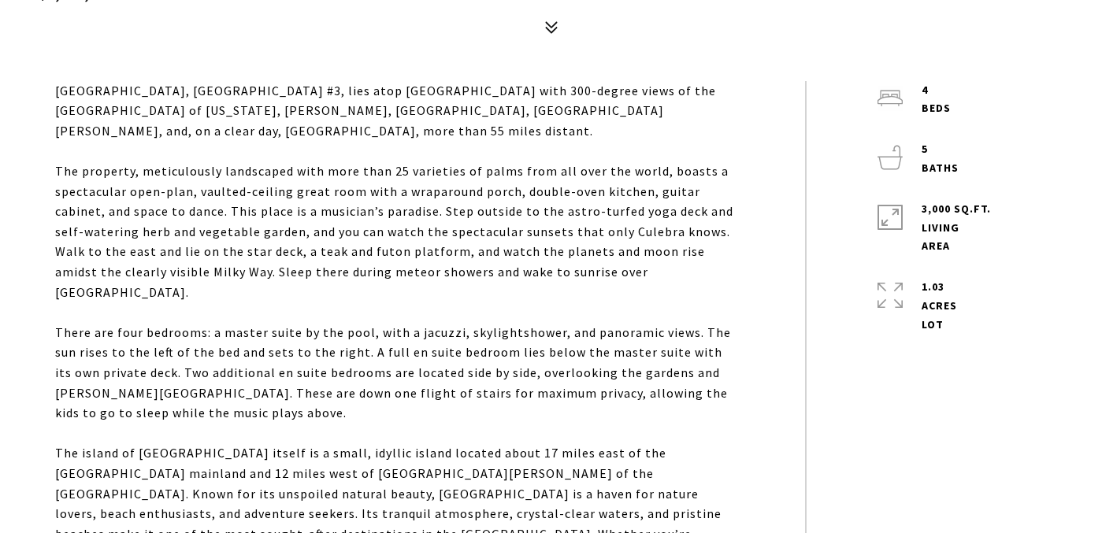
type input "********"
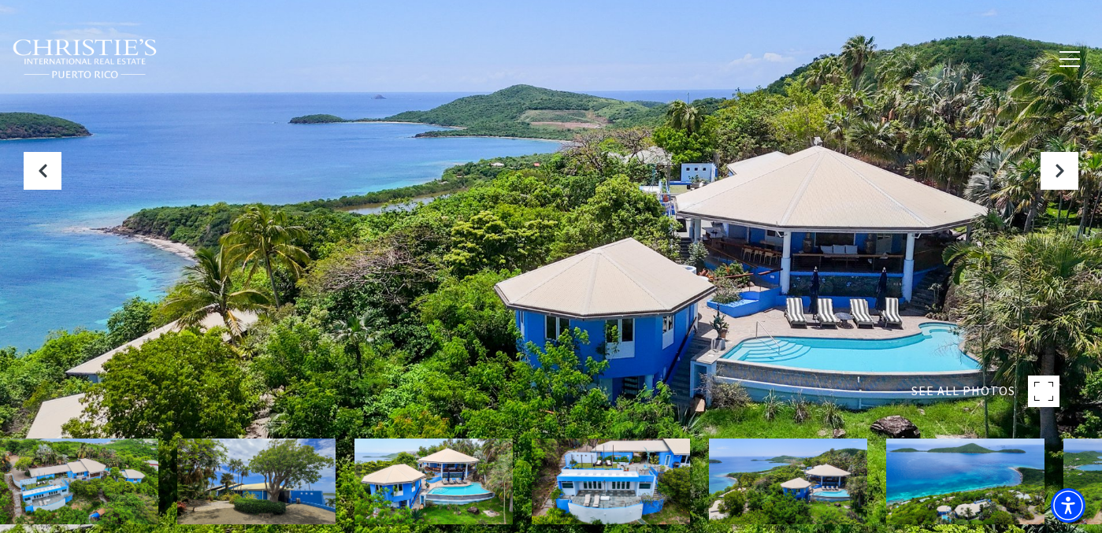
scroll to position [2, 0]
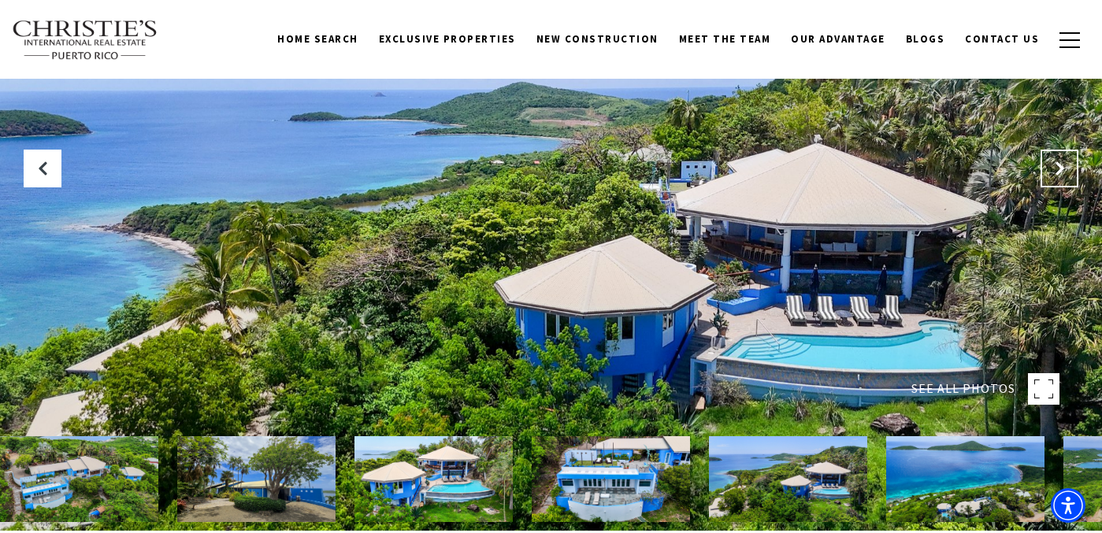
click at [1070, 180] on button "Get next item" at bounding box center [1060, 169] width 38 height 38
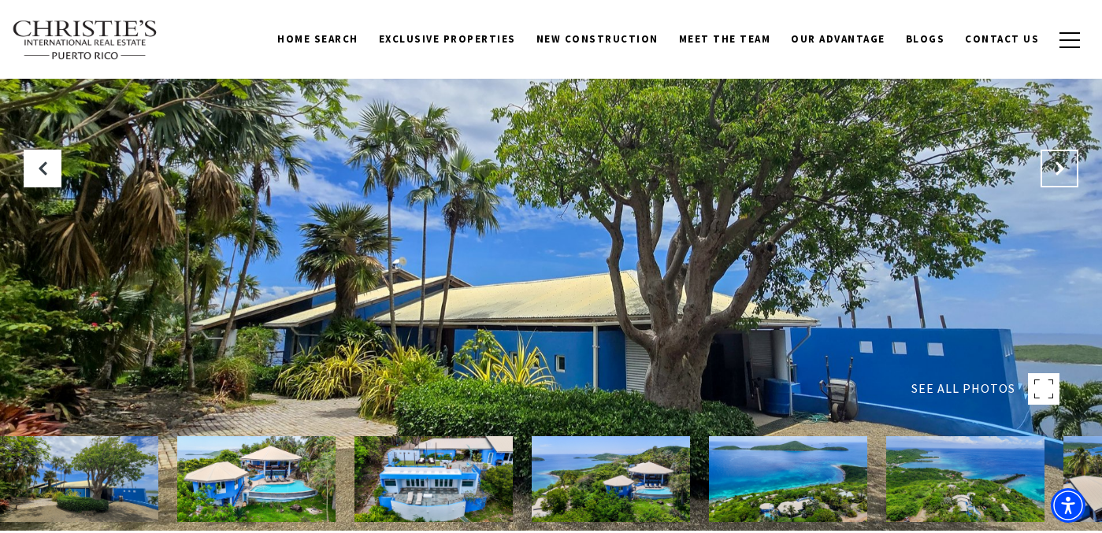
click at [1070, 180] on button "Get next item" at bounding box center [1060, 169] width 38 height 38
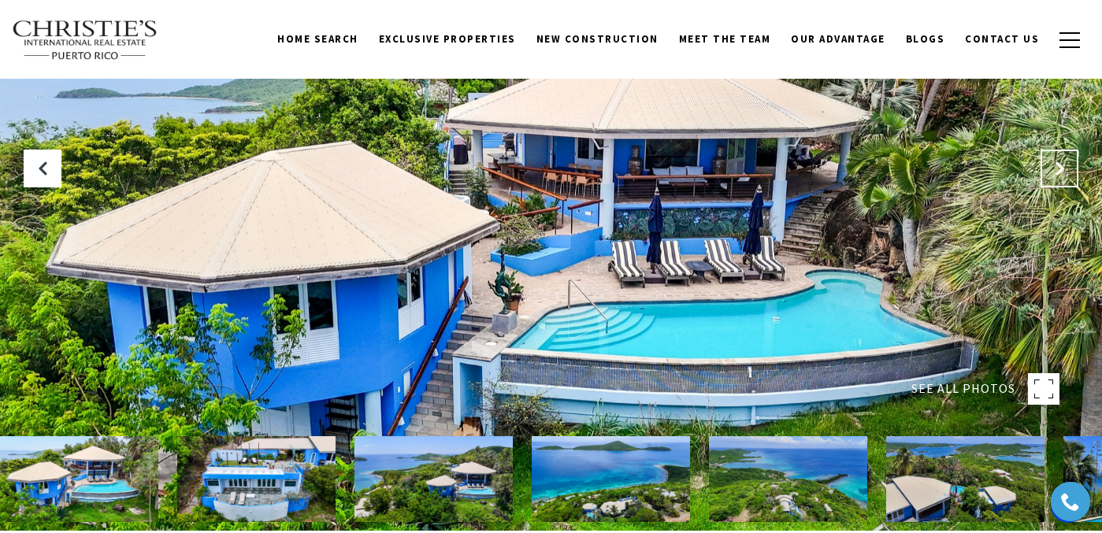
scroll to position [0, 0]
click at [1070, 180] on button "Next Slide" at bounding box center [1060, 169] width 38 height 38
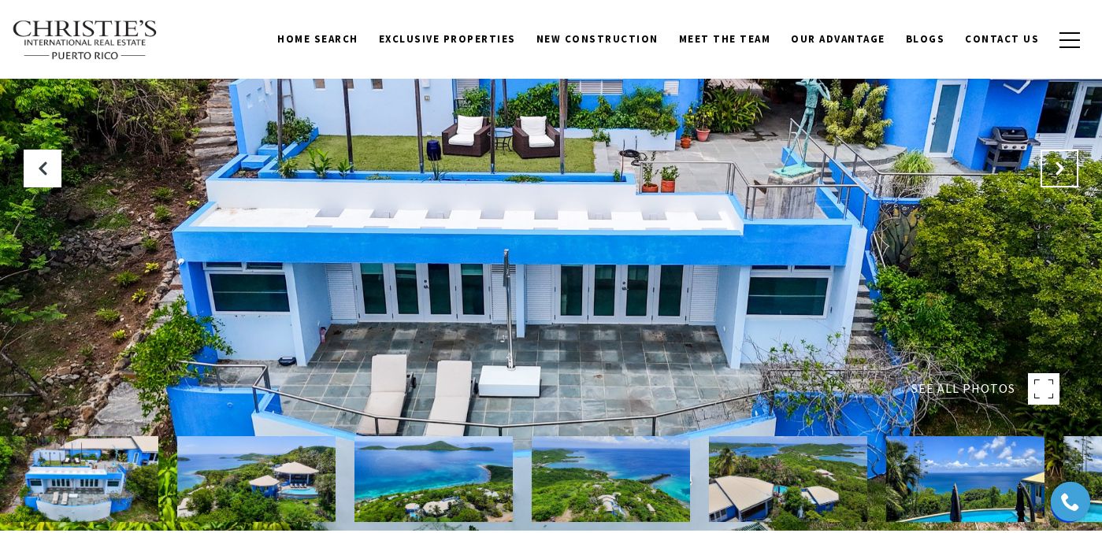
click at [1070, 180] on button "Next Slide" at bounding box center [1060, 169] width 38 height 38
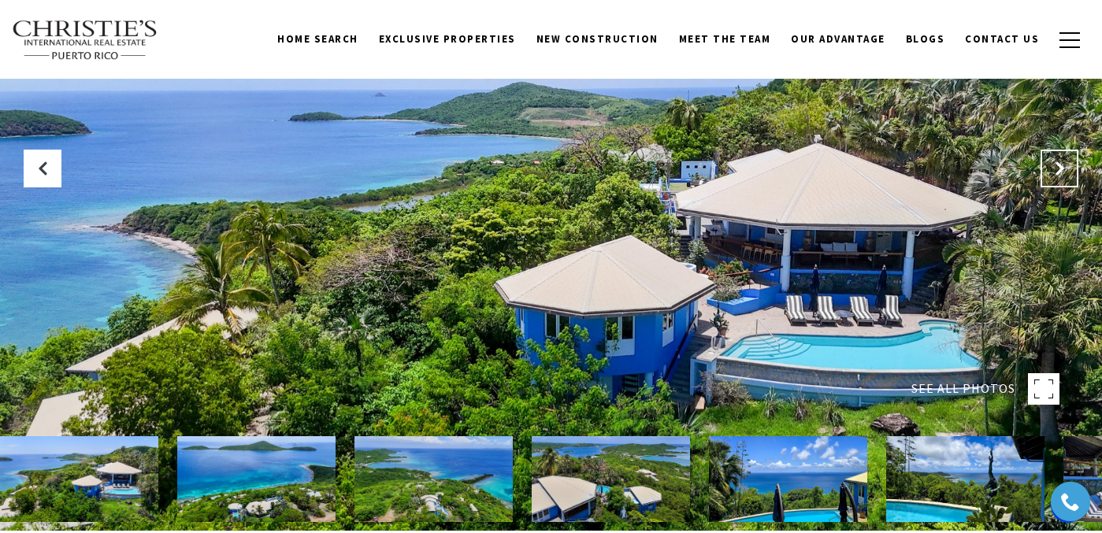
click at [1070, 180] on button "Next Slide" at bounding box center [1060, 169] width 38 height 38
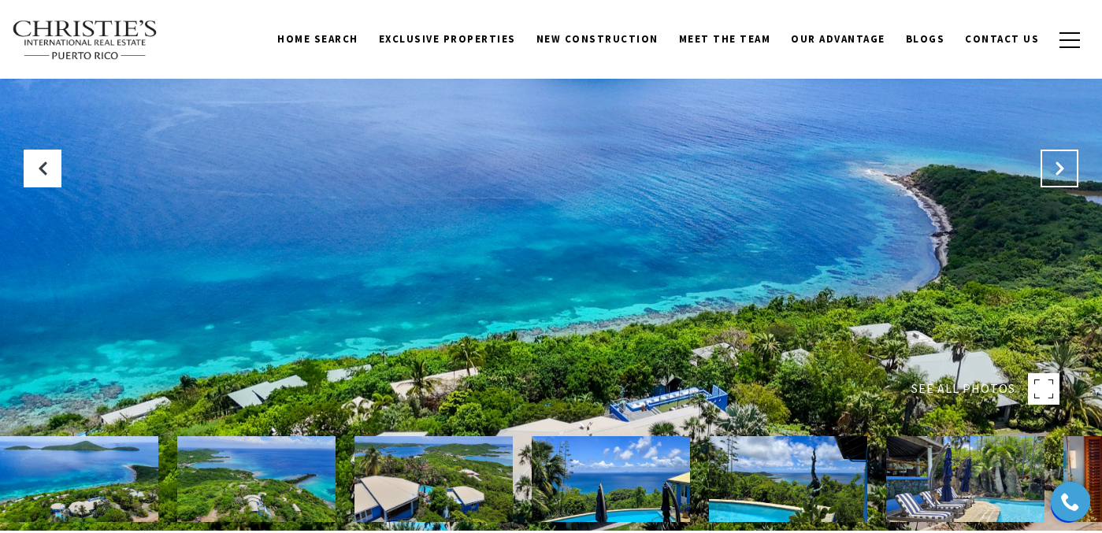
click at [1070, 180] on button "Next Slide" at bounding box center [1060, 169] width 38 height 38
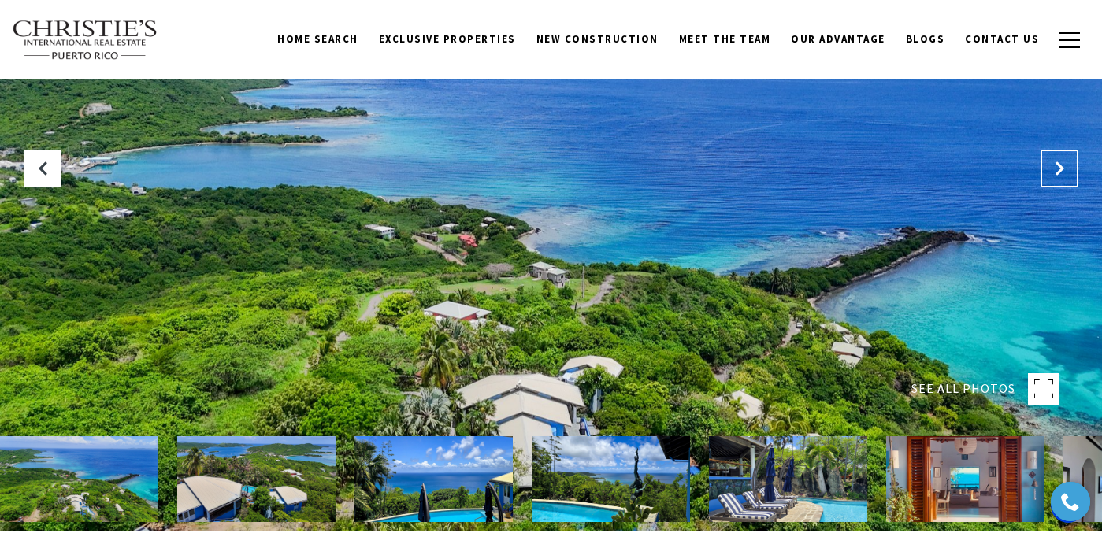
click at [1070, 180] on button "Next Slide" at bounding box center [1060, 169] width 38 height 38
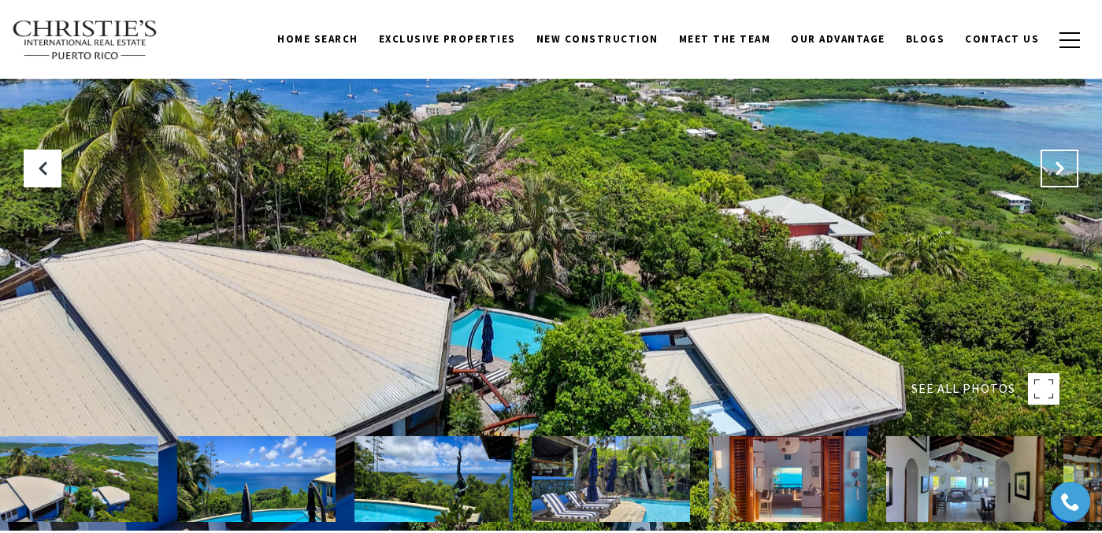
click at [1070, 180] on button "Next Slide" at bounding box center [1060, 169] width 38 height 38
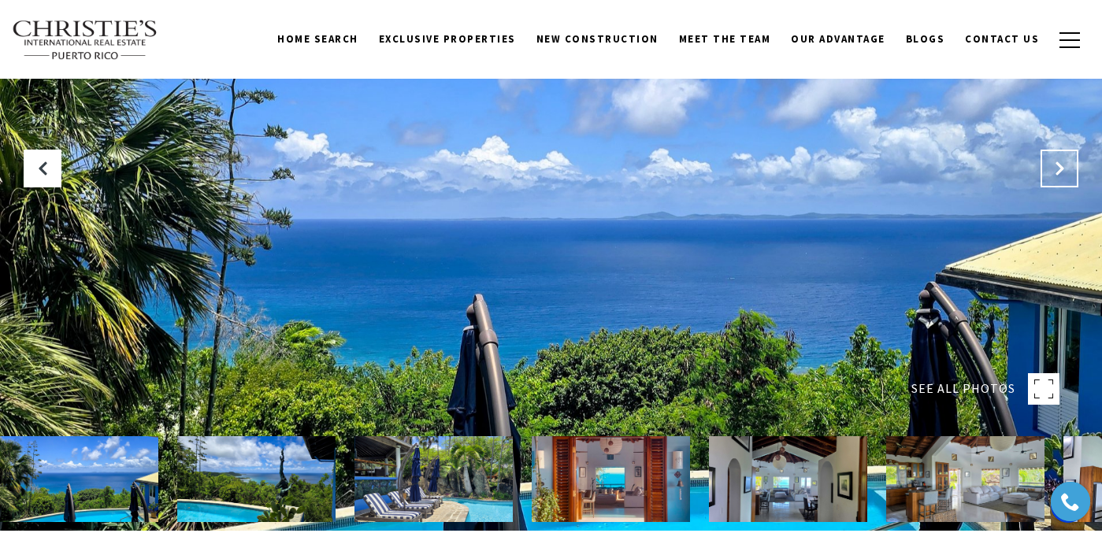
click at [1070, 180] on button "Next Slide" at bounding box center [1060, 169] width 38 height 38
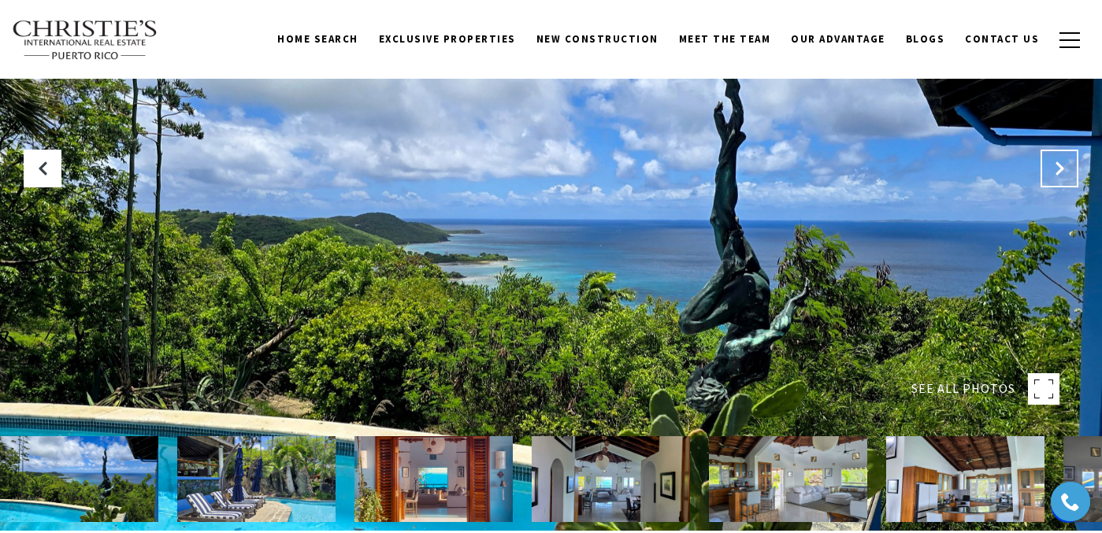
click at [1070, 180] on button "Next Slide" at bounding box center [1060, 169] width 38 height 38
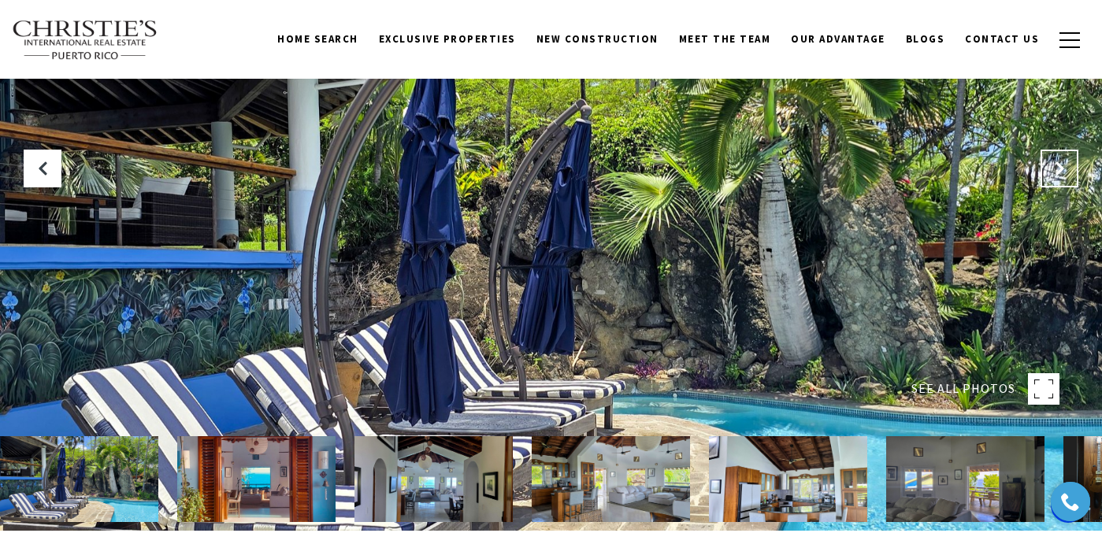
click at [1070, 180] on button "Next Slide" at bounding box center [1060, 169] width 38 height 38
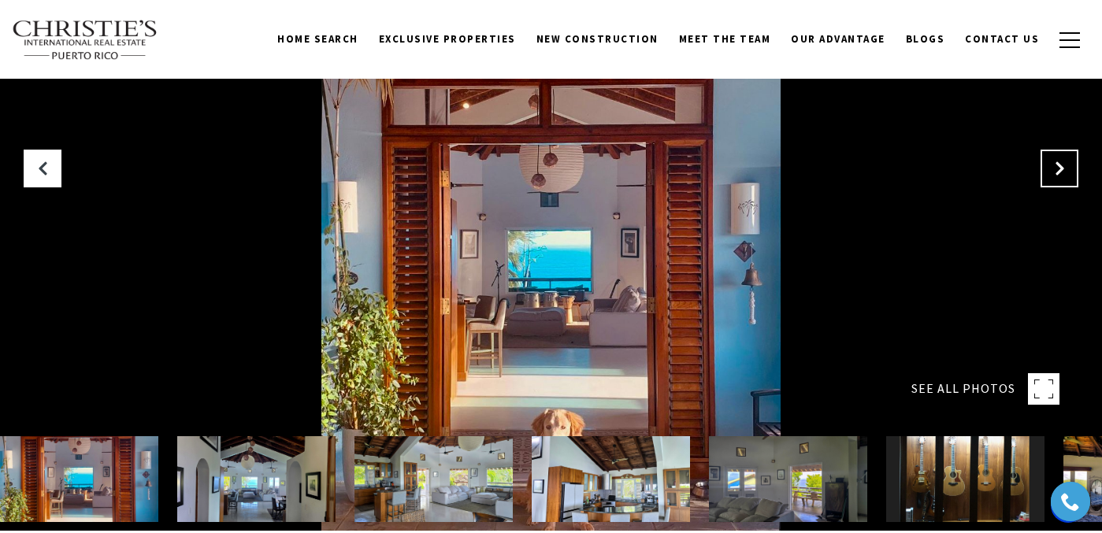
click at [1070, 180] on button "Next Slide" at bounding box center [1060, 169] width 38 height 38
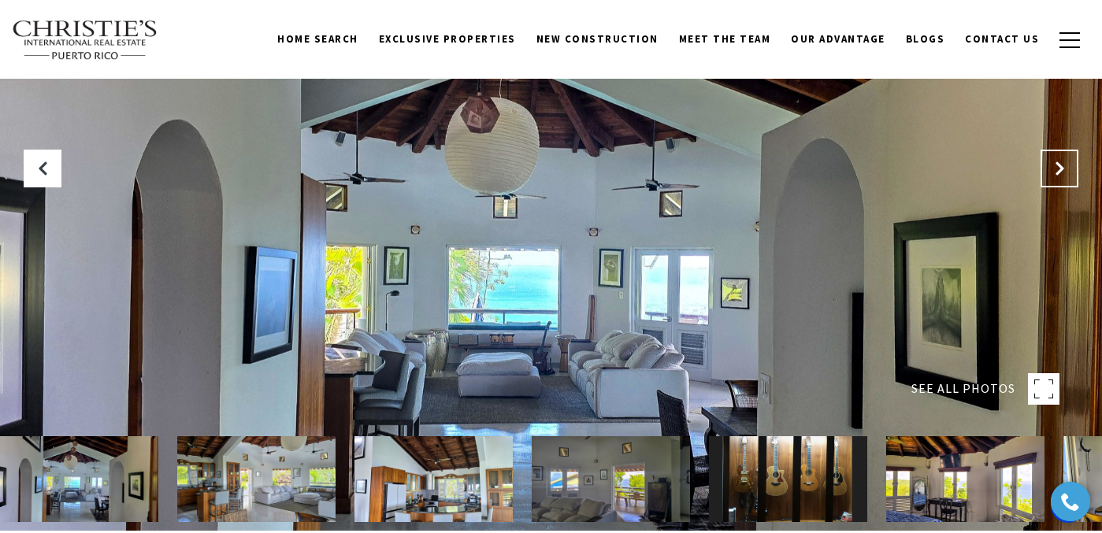
click at [1070, 180] on button "Next Slide" at bounding box center [1060, 169] width 38 height 38
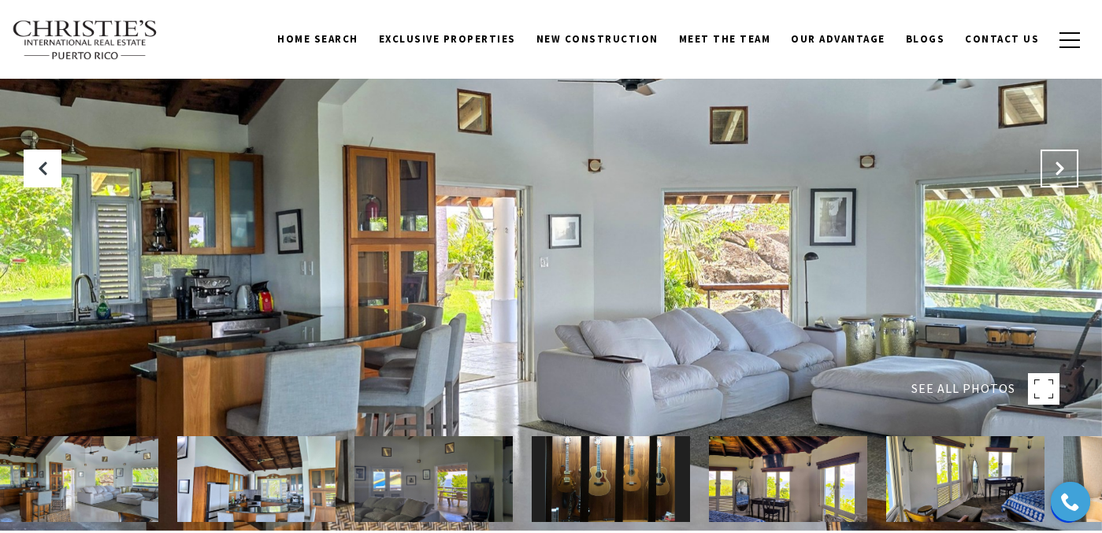
click at [1070, 180] on button "Next Slide" at bounding box center [1060, 169] width 38 height 38
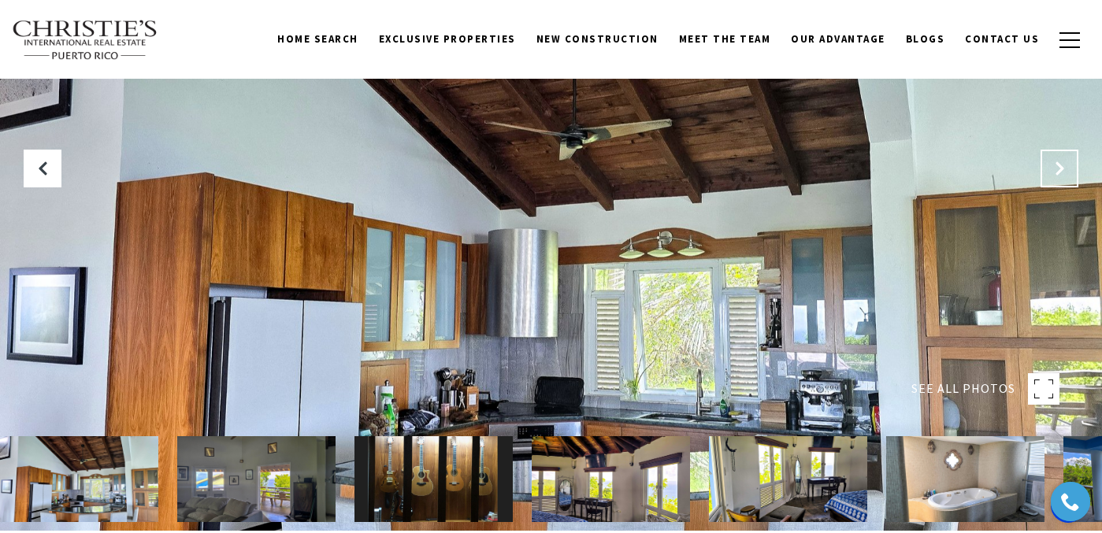
click at [1070, 180] on button "Next Slide" at bounding box center [1060, 169] width 38 height 38
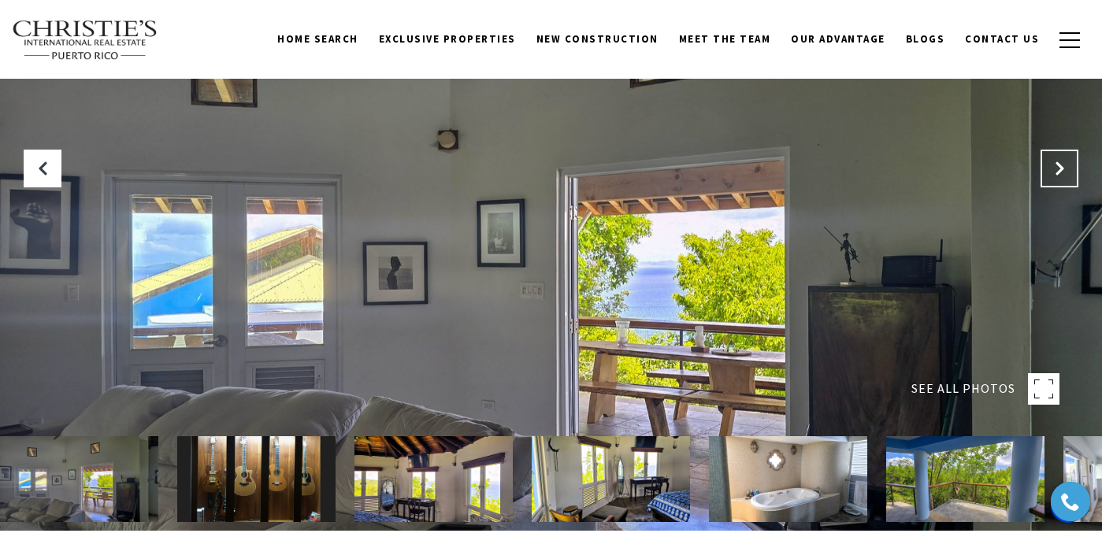
click at [1070, 180] on button "Next Slide" at bounding box center [1060, 169] width 38 height 38
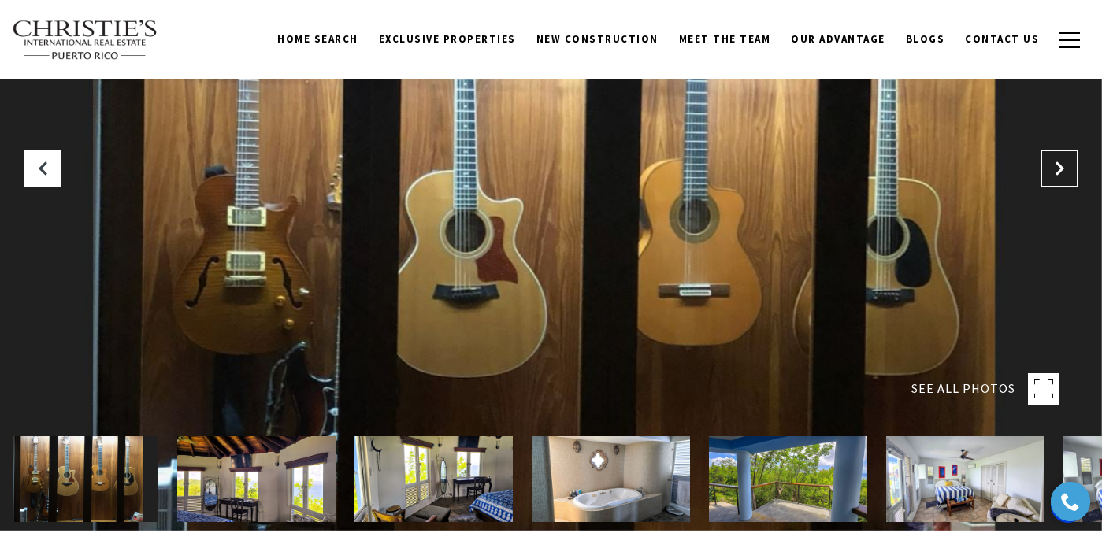
click at [1070, 180] on button "Next Slide" at bounding box center [1060, 169] width 38 height 38
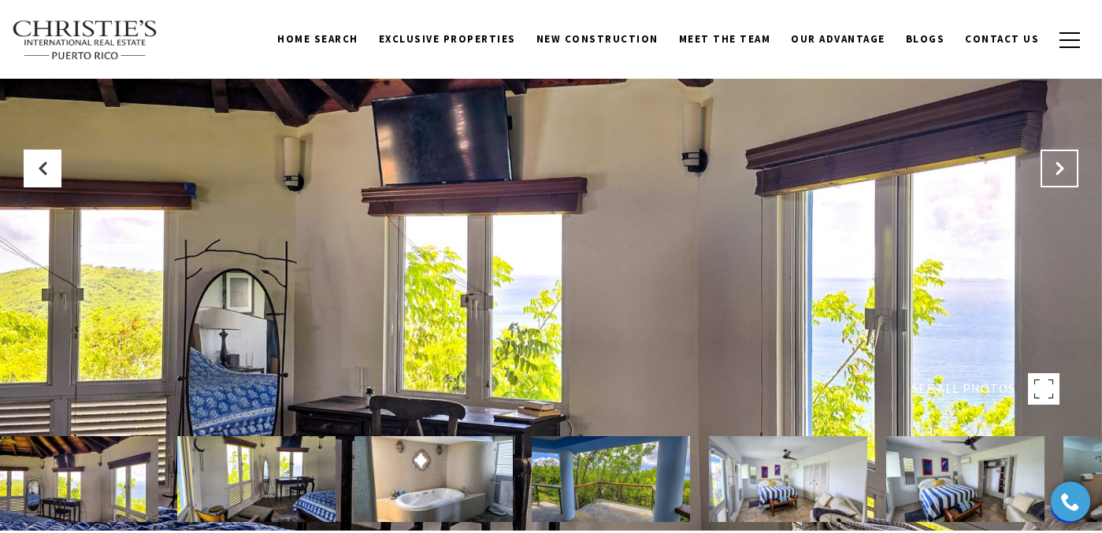
click at [1070, 180] on button "Next Slide" at bounding box center [1060, 169] width 38 height 38
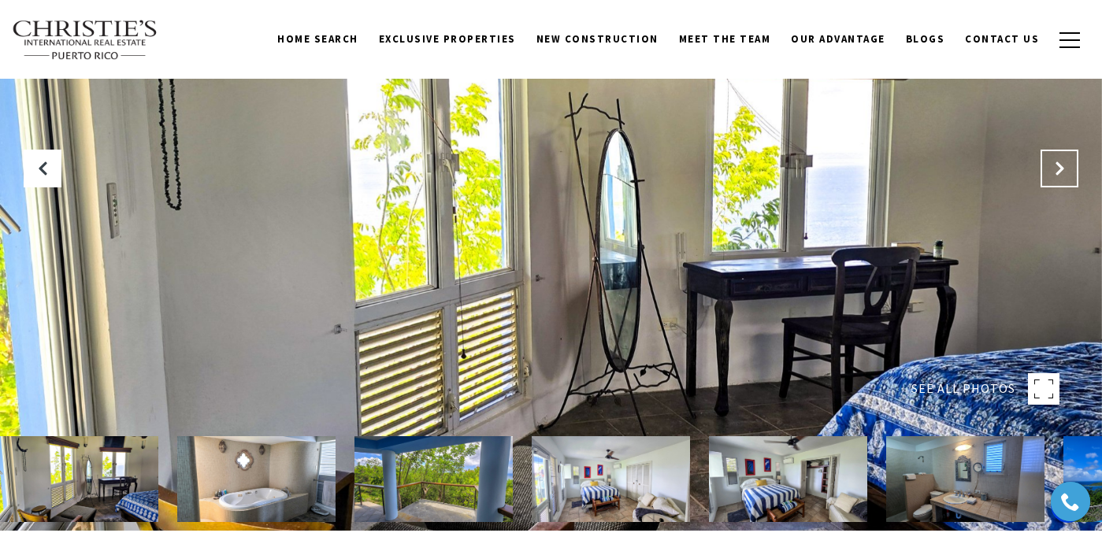
click at [1070, 180] on button "Next Slide" at bounding box center [1060, 169] width 38 height 38
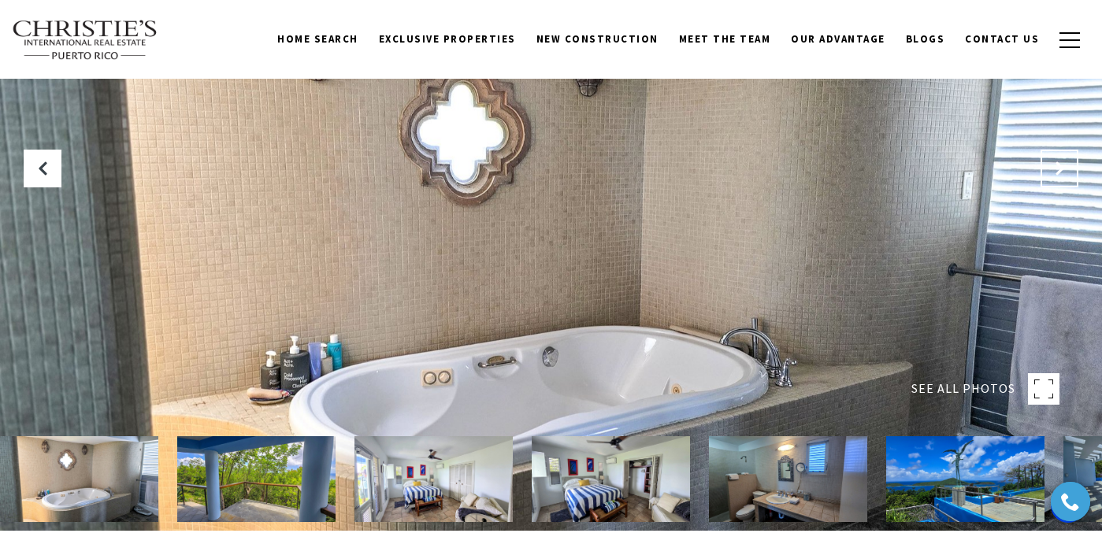
click at [1070, 180] on button "Next Slide" at bounding box center [1060, 169] width 38 height 38
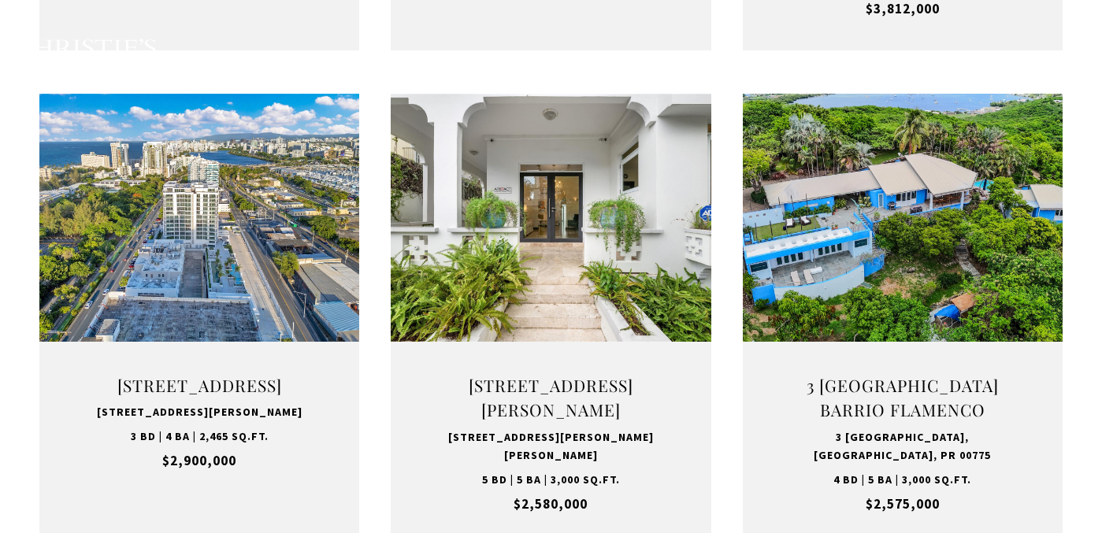
type input "**********"
type input "*********"
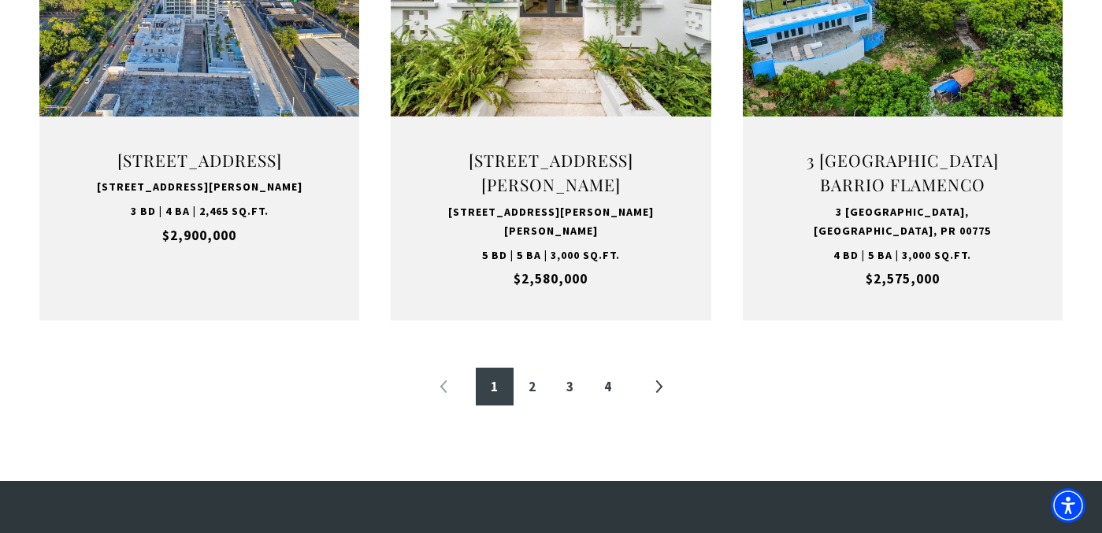
scroll to position [1768, 0]
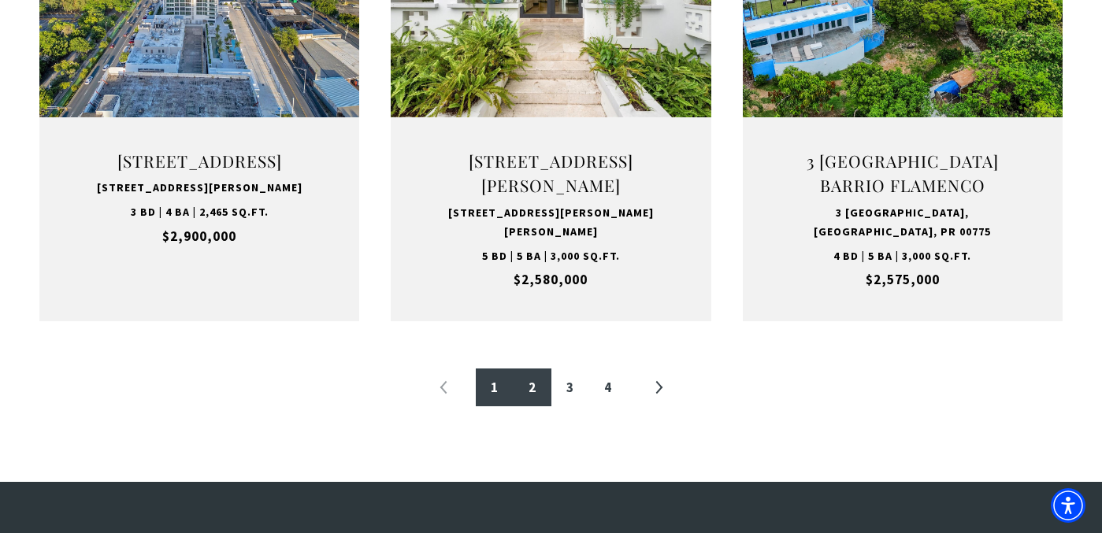
click at [533, 396] on link "2" at bounding box center [533, 388] width 38 height 38
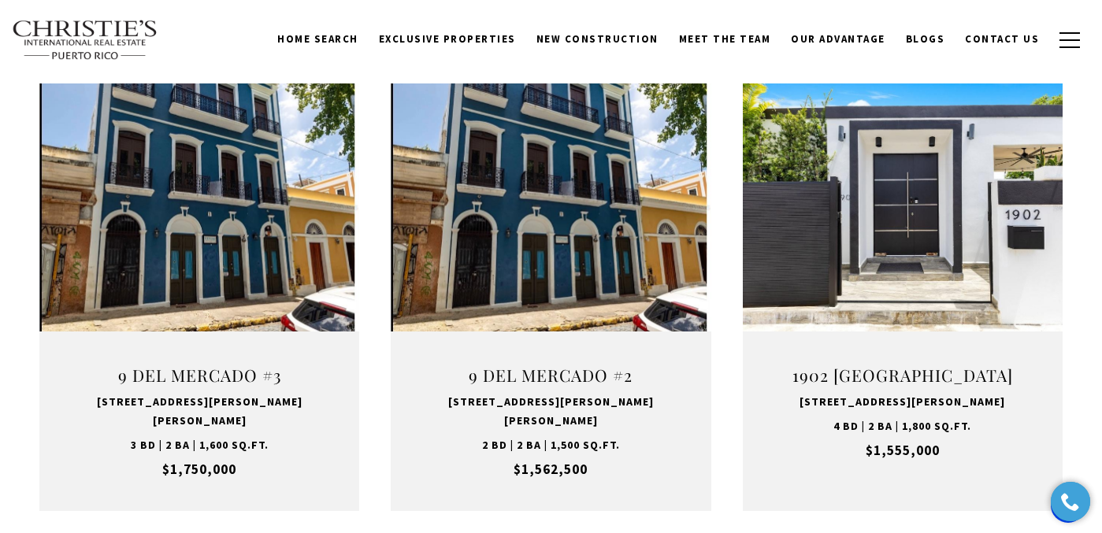
scroll to position [1537, 0]
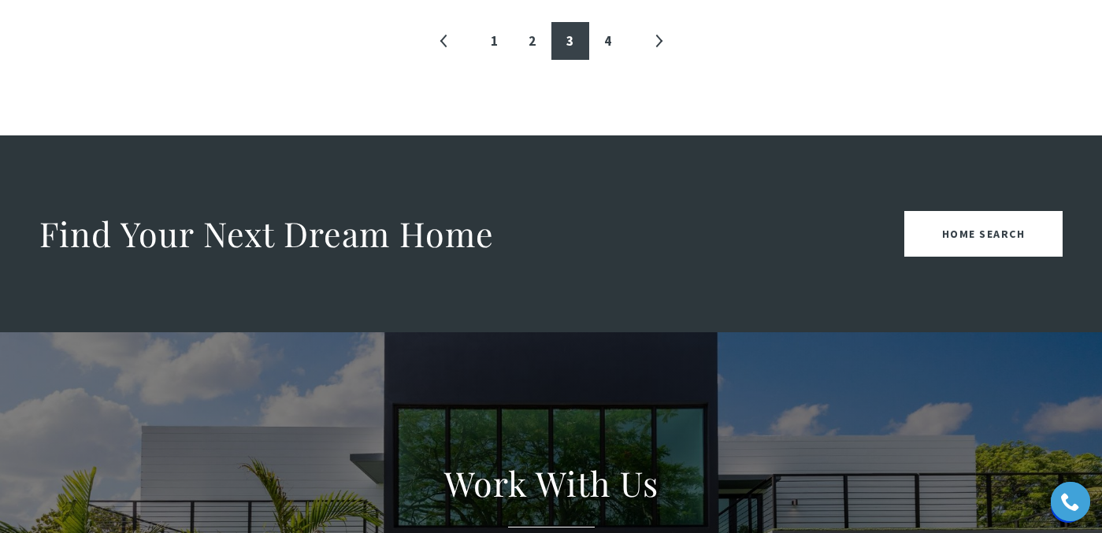
scroll to position [2141, 0]
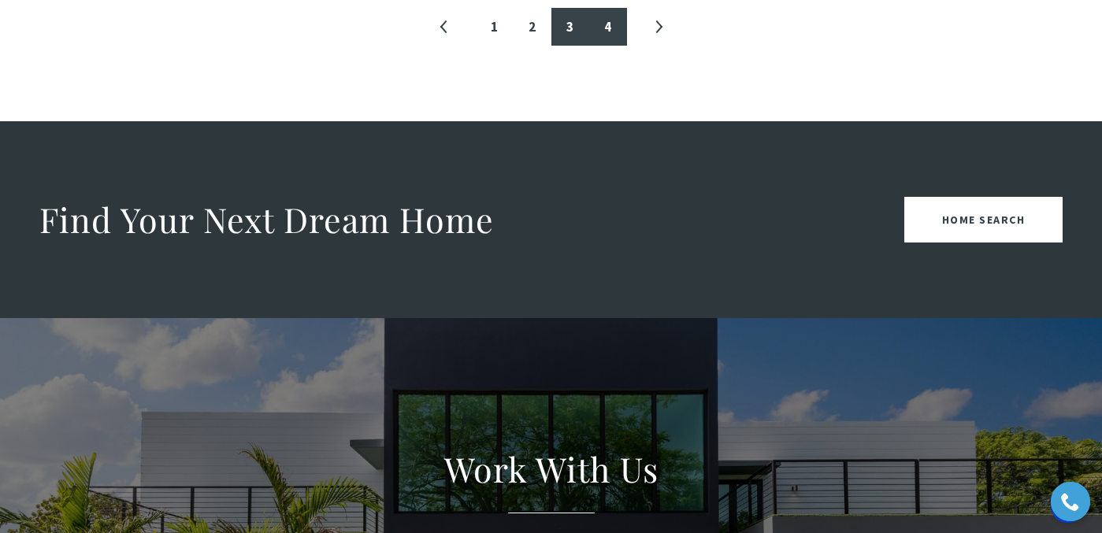
click at [611, 17] on link "4" at bounding box center [608, 27] width 38 height 38
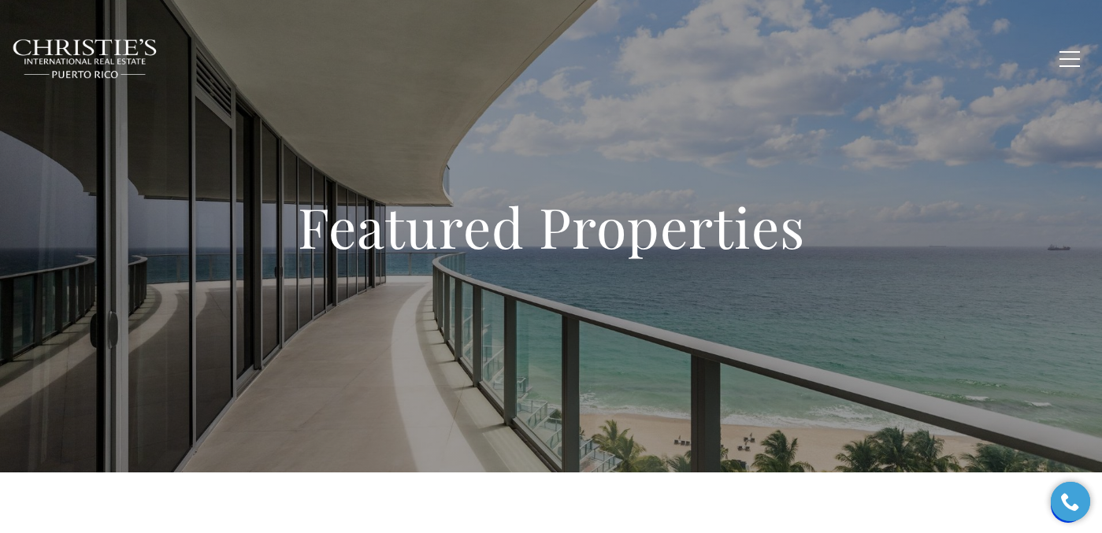
click at [463, 55] on span "Exclusive Properties" at bounding box center [447, 57] width 137 height 13
type input "**********"
type input "*********"
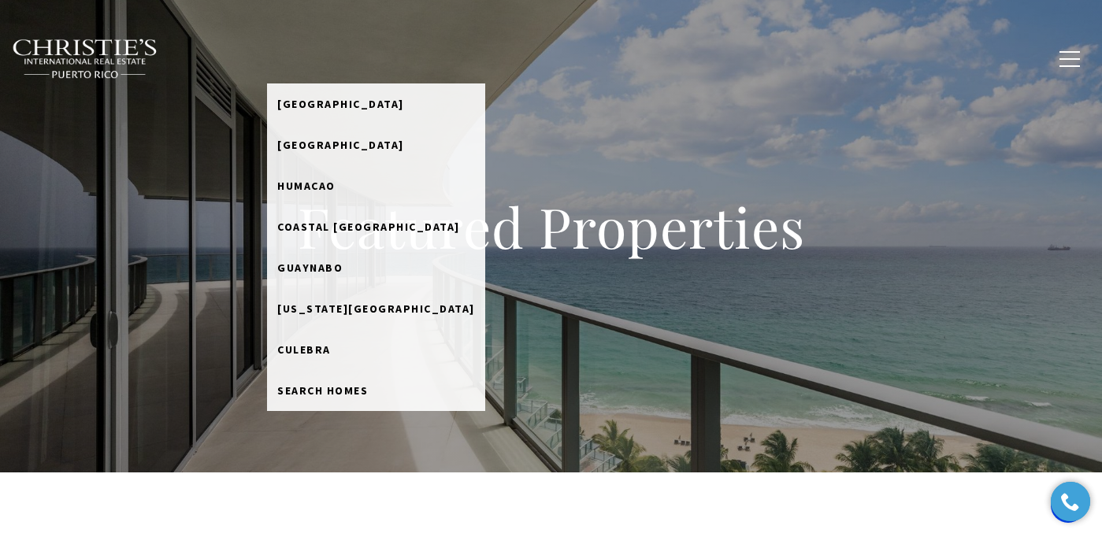
click at [338, 54] on link "Home Search" at bounding box center [318, 58] width 102 height 30
click at [369, 49] on link "Home Search" at bounding box center [318, 58] width 102 height 30
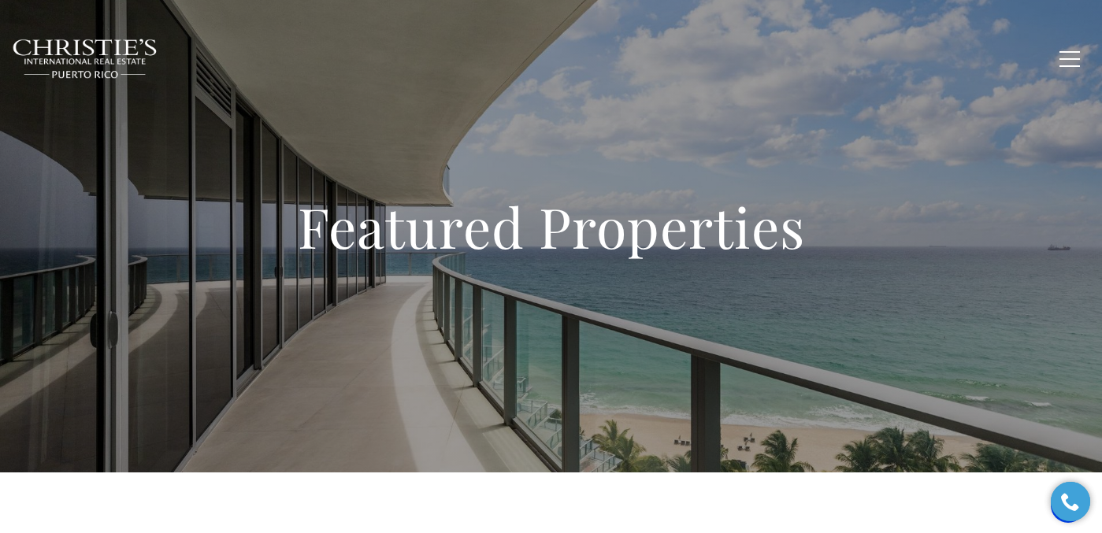
click at [117, 63] on img at bounding box center [85, 59] width 147 height 41
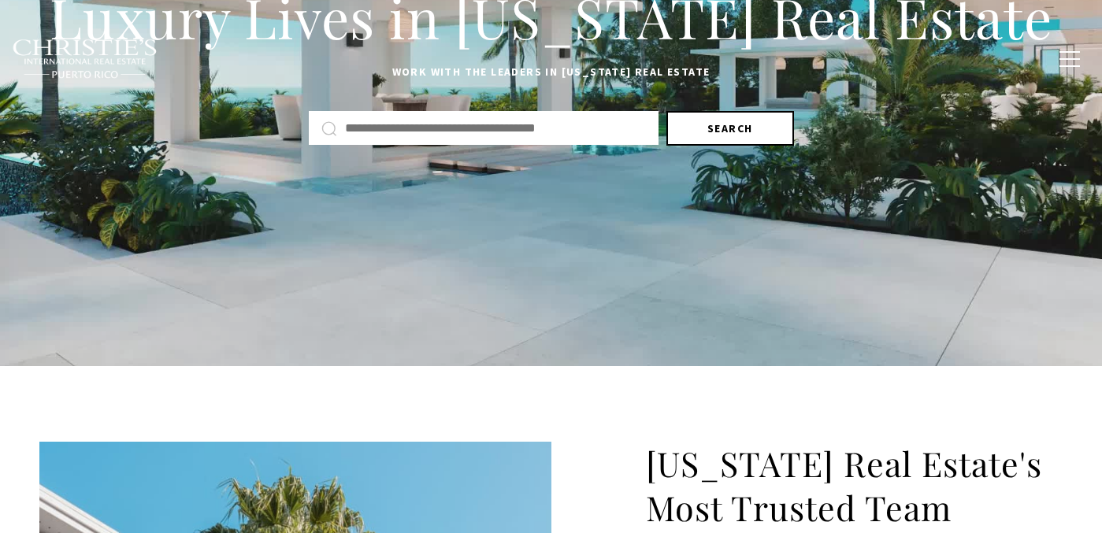
click at [743, 120] on button "Search" at bounding box center [730, 128] width 128 height 35
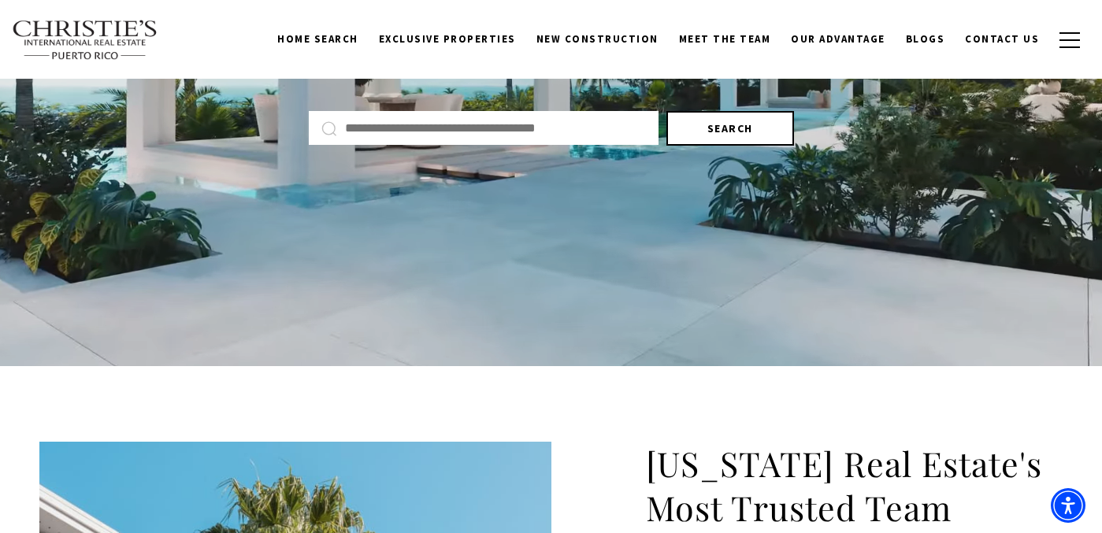
click at [719, 123] on button "Search" at bounding box center [730, 128] width 128 height 35
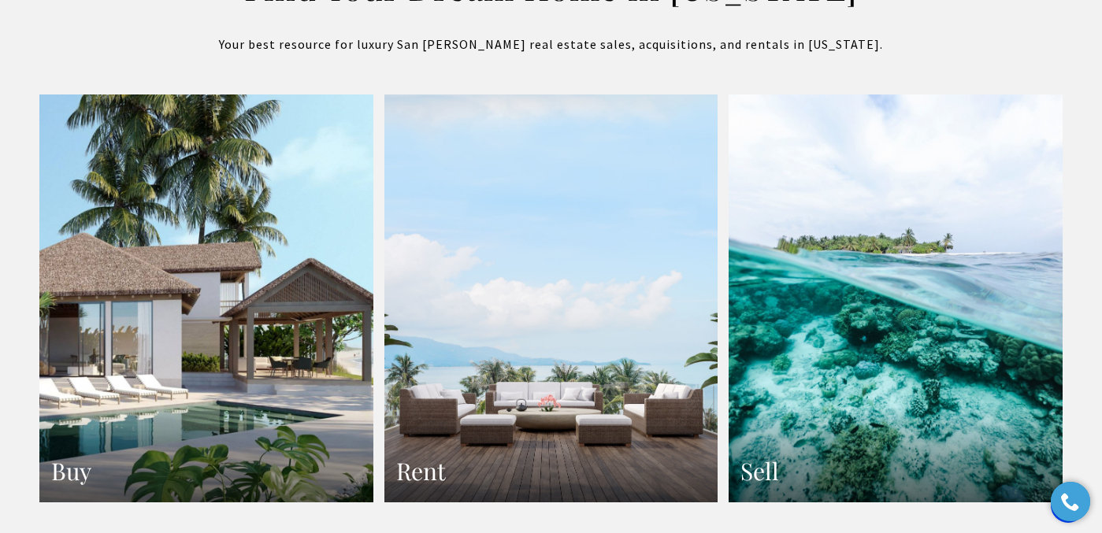
scroll to position [3148, 0]
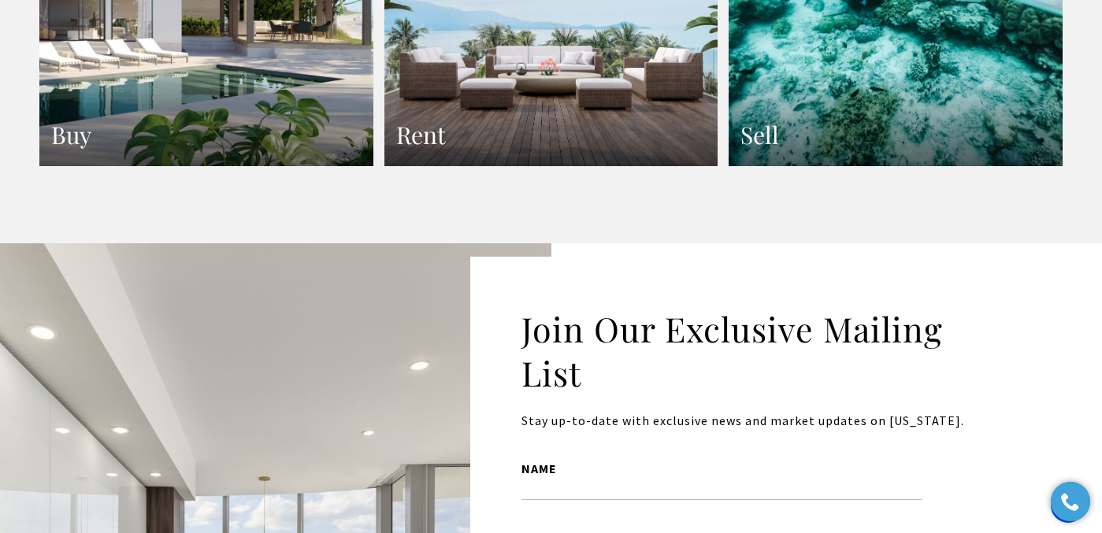
click at [262, 120] on h3 "Buy" at bounding box center [206, 135] width 310 height 31
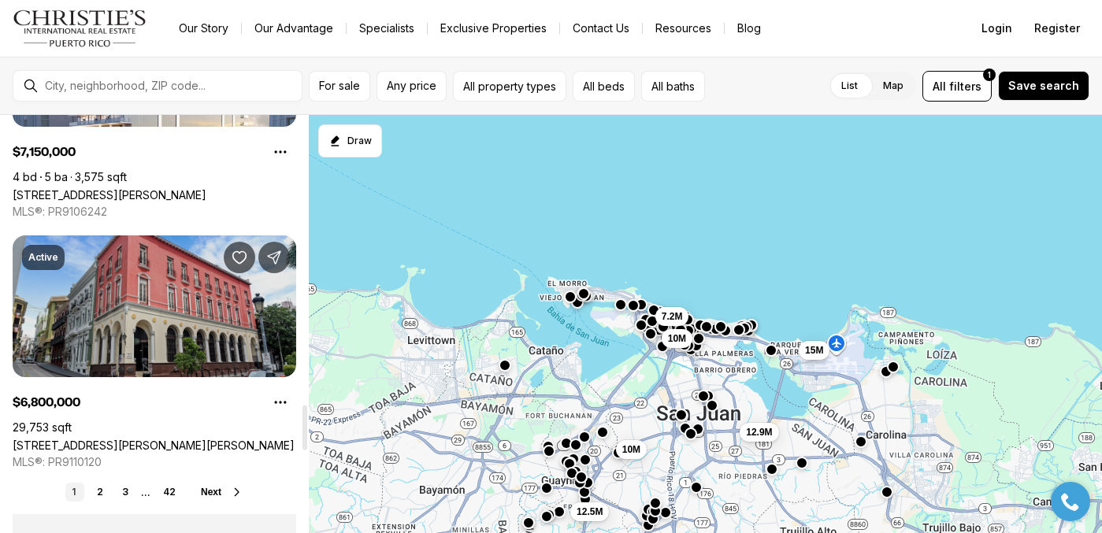
scroll to position [2712, 0]
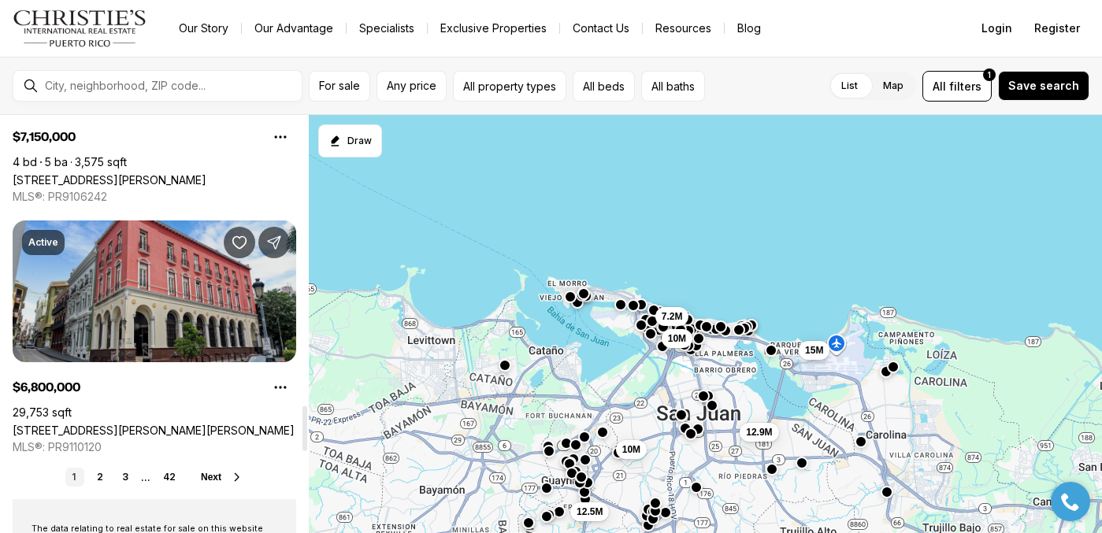
click at [278, 424] on link "[STREET_ADDRESS][PERSON_NAME][PERSON_NAME]" at bounding box center [154, 430] width 282 height 13
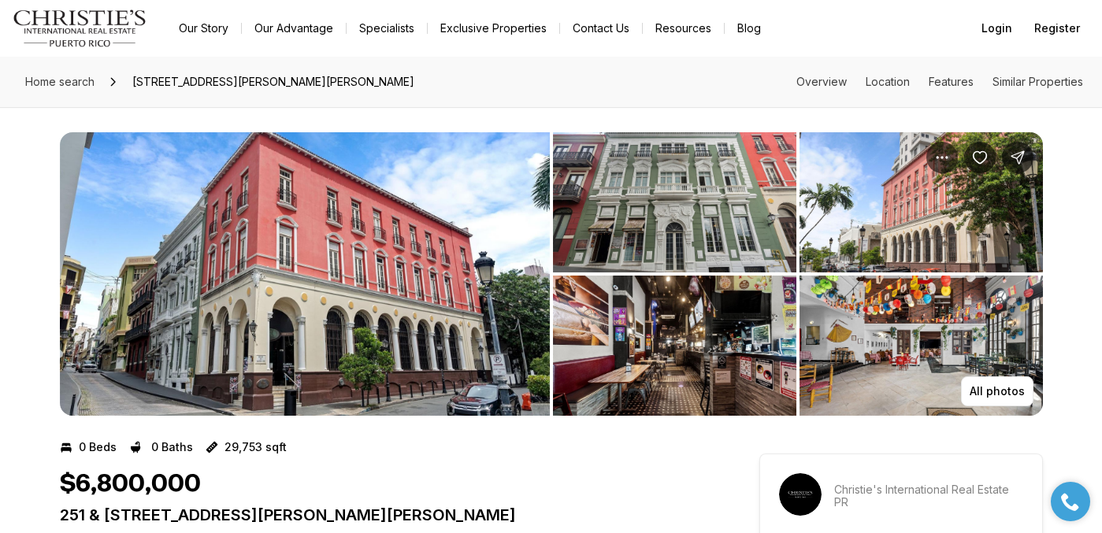
scroll to position [135, 0]
